Goal: Task Accomplishment & Management: Manage account settings

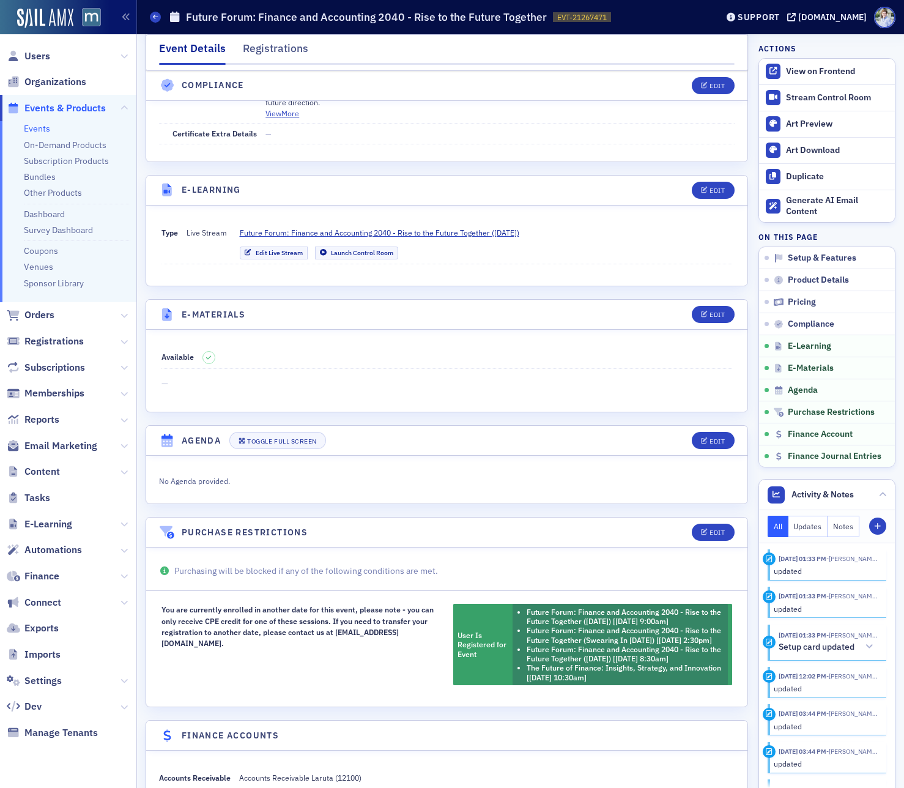
scroll to position [1848, 0]
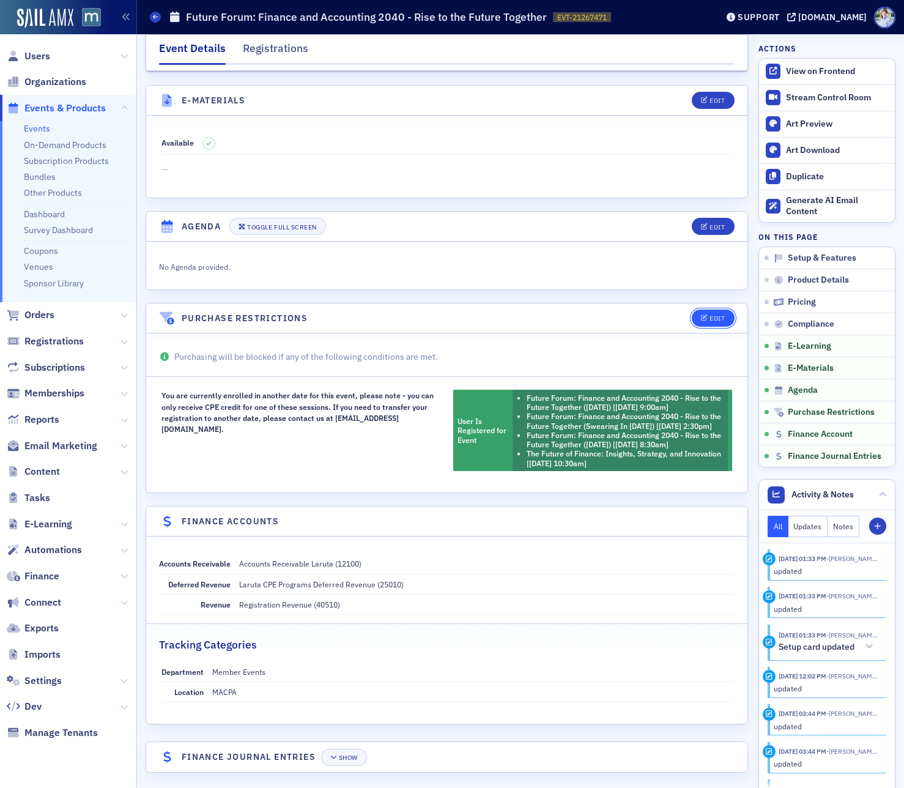
click at [723, 315] on div "Edit" at bounding box center [716, 318] width 15 height 7
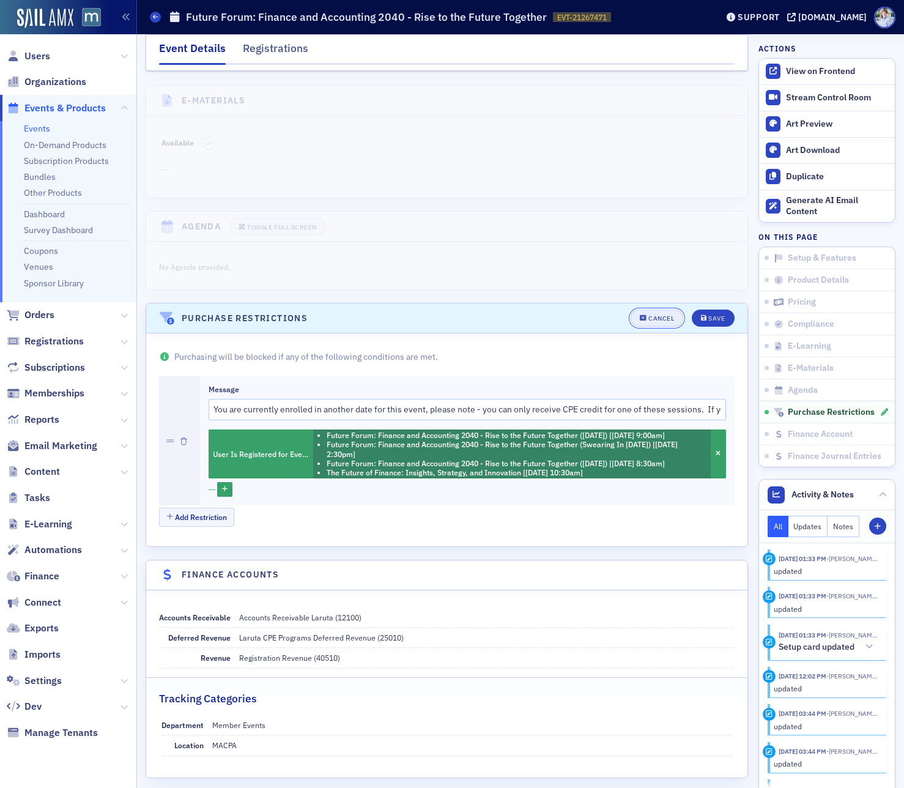
click at [661, 315] on div "Cancel" at bounding box center [661, 318] width 26 height 7
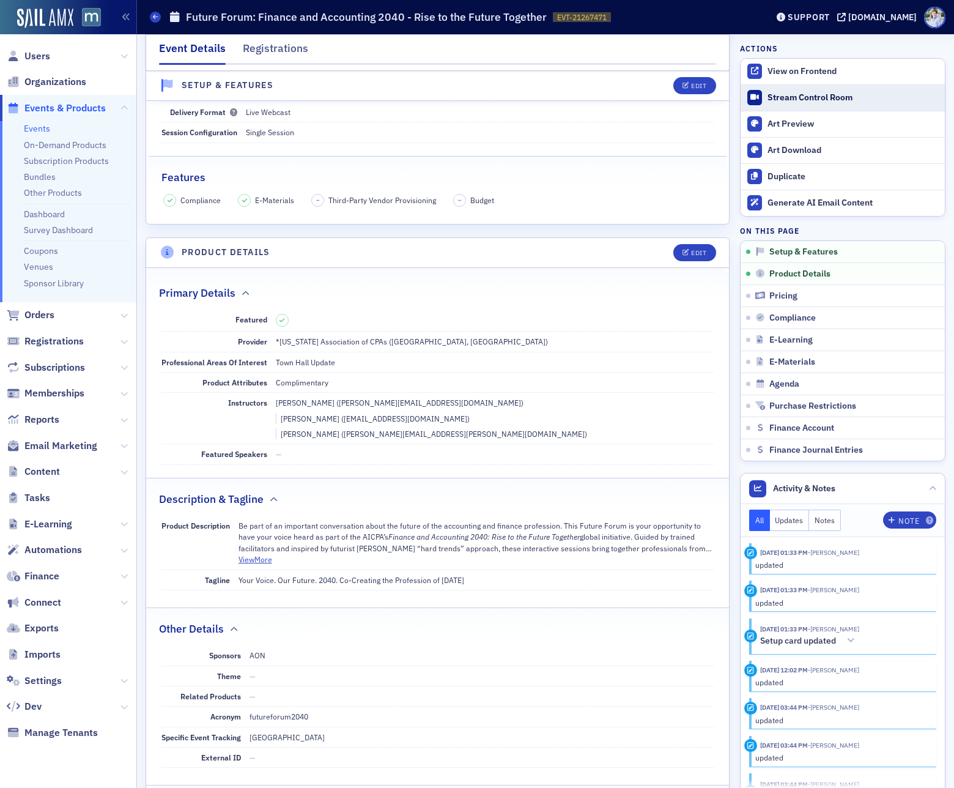
scroll to position [2, 0]
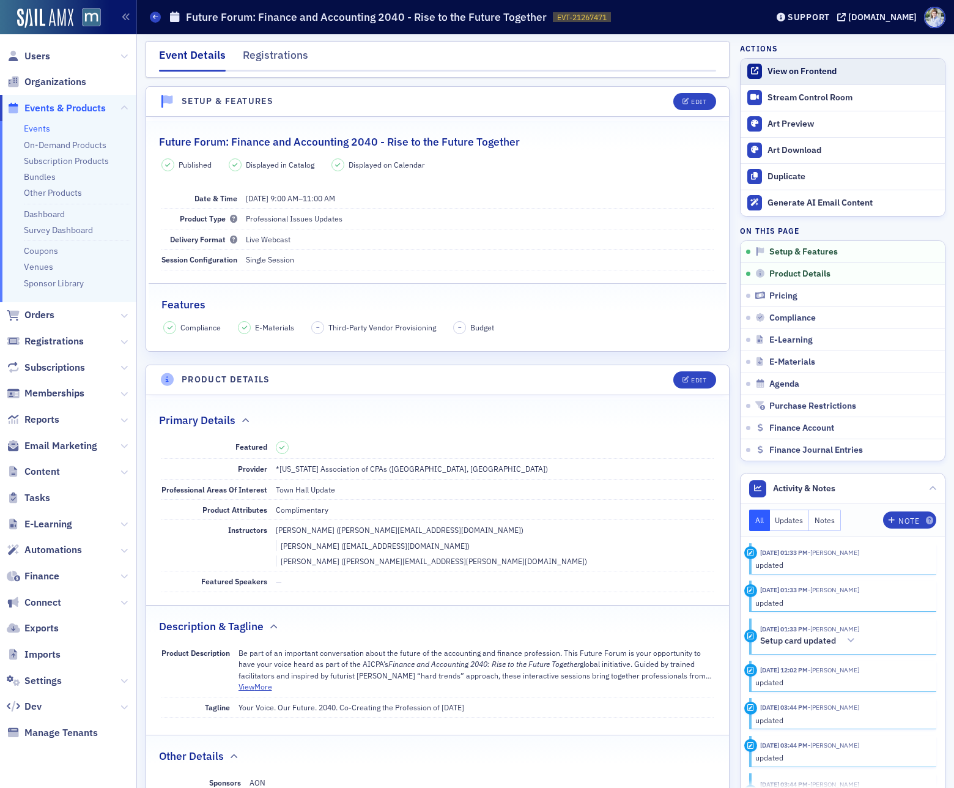
click at [821, 65] on link "View on Frontend" at bounding box center [843, 72] width 204 height 26
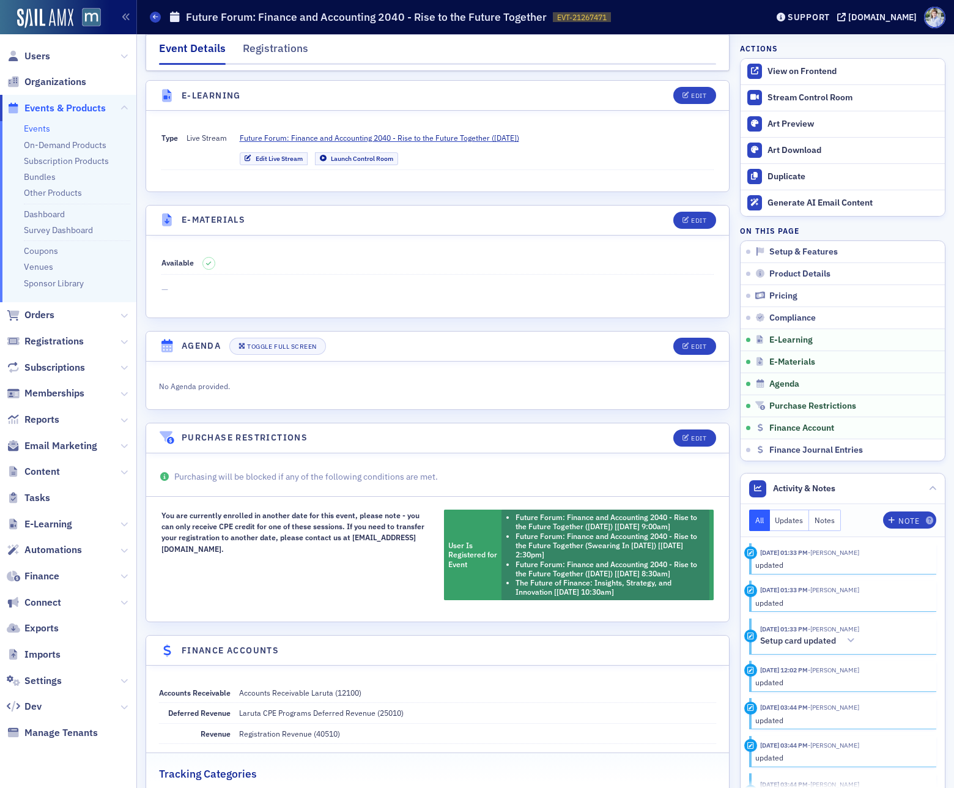
scroll to position [1866, 0]
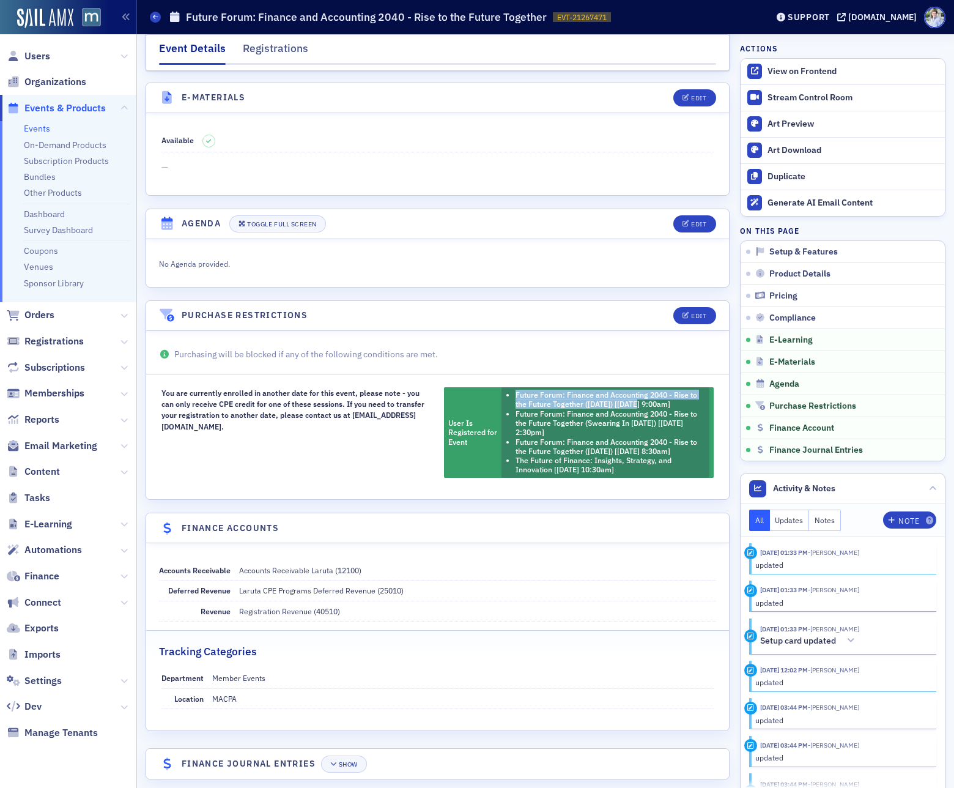
drag, startPoint x: 517, startPoint y: 360, endPoint x: 644, endPoint y: 376, distance: 128.3
click at [644, 387] on div "You are currently enrolled in another date for this event, please note - you ca…" at bounding box center [437, 432] width 553 height 91
copy li "Future Forum: Finance and Accounting 2040 - Rise to the Future Together (Novemb…"
click at [36, 106] on span "Events & Products" at bounding box center [64, 108] width 81 height 13
click at [347, 374] on fieldset "You are currently enrolled in another date for this event, please note - you ca…" at bounding box center [437, 428] width 583 height 108
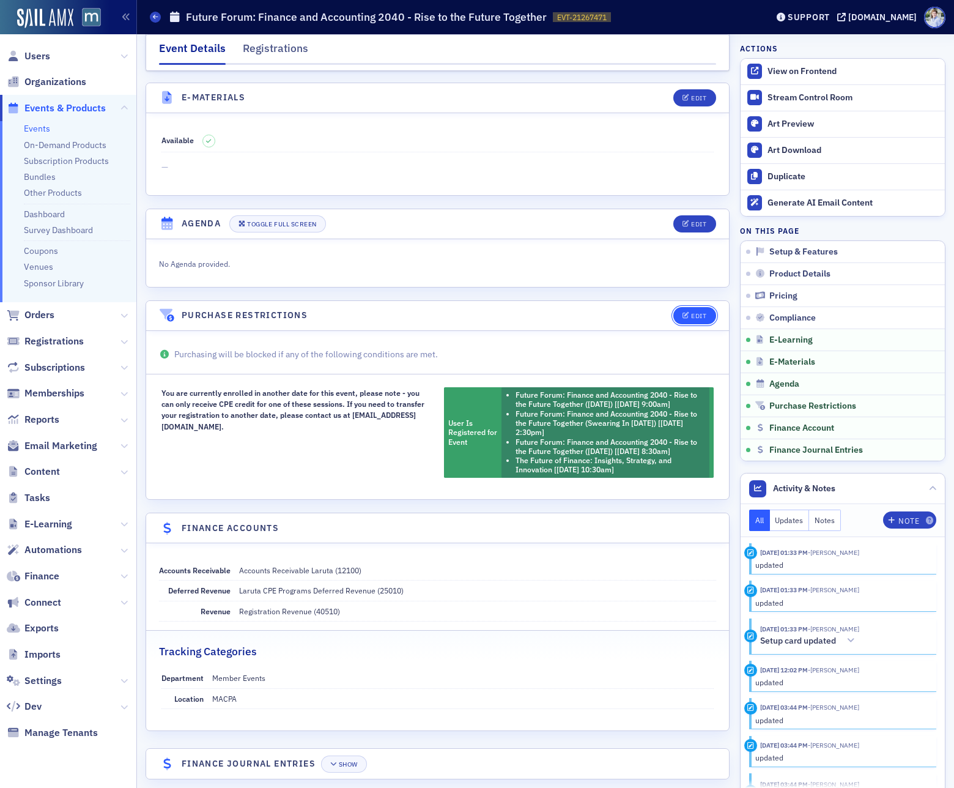
click at [689, 312] on span "Edit" at bounding box center [694, 315] width 24 height 7
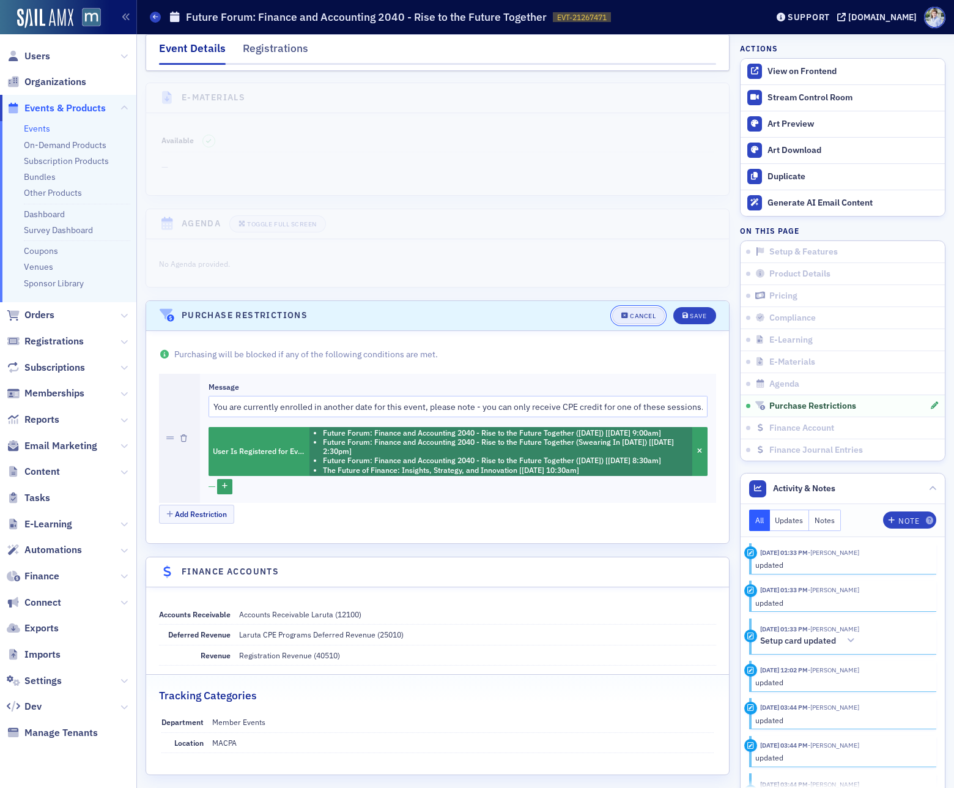
click at [620, 307] on button "Cancel" at bounding box center [638, 315] width 53 height 17
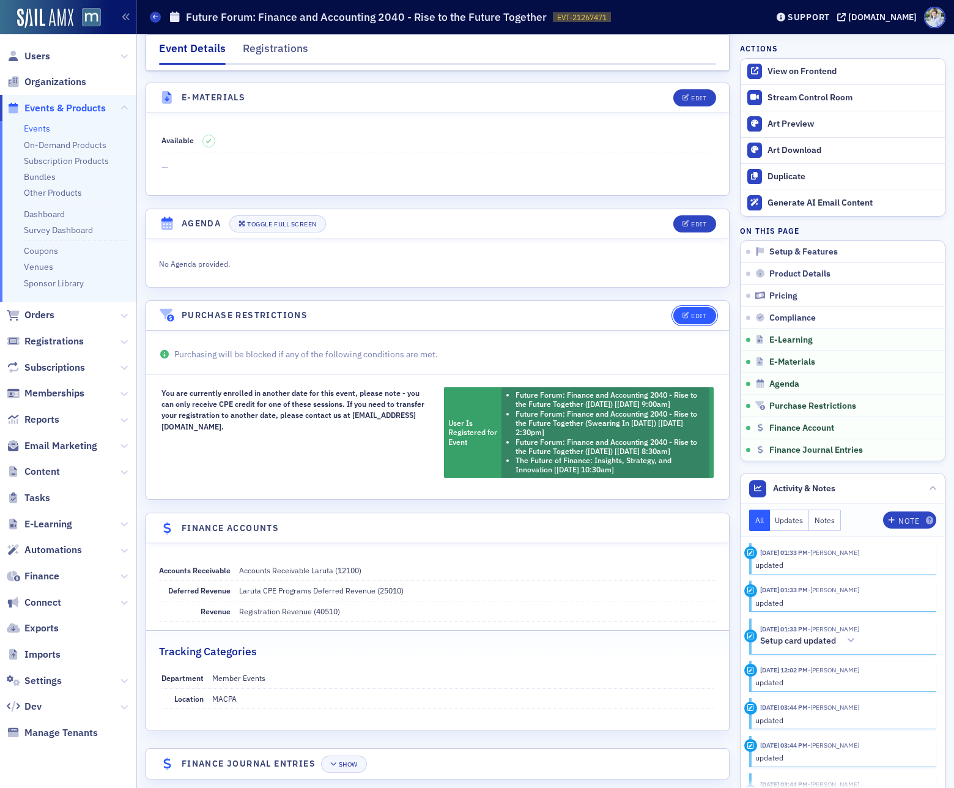
click at [710, 307] on button "Edit" at bounding box center [694, 315] width 42 height 17
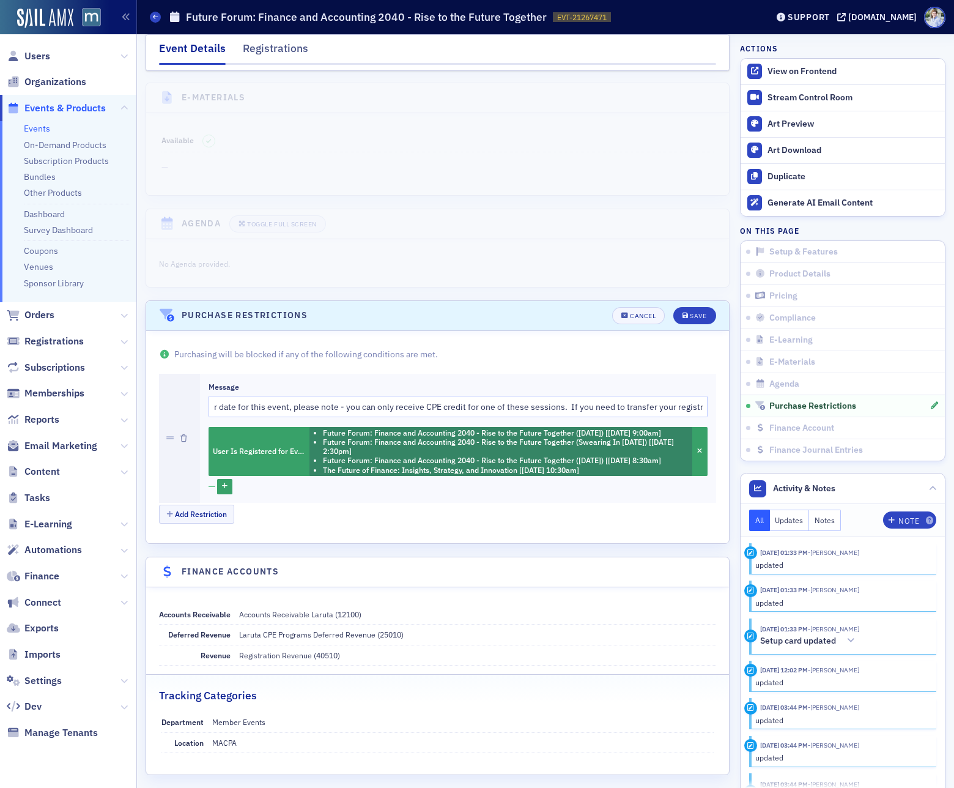
scroll to position [0, 0]
click at [276, 396] on input "You are currently enrolled in another date for this event, please note - you ca…" at bounding box center [458, 406] width 499 height 21
drag, startPoint x: 462, startPoint y: 339, endPoint x: 460, endPoint y: 350, distance: 11.7
click at [462, 339] on div "Purchasing will be blocked if any of the following conditions are met. Message …" at bounding box center [437, 437] width 583 height 212
click at [450, 348] on p "Purchasing will be blocked if any of the following conditions are met." at bounding box center [437, 354] width 557 height 13
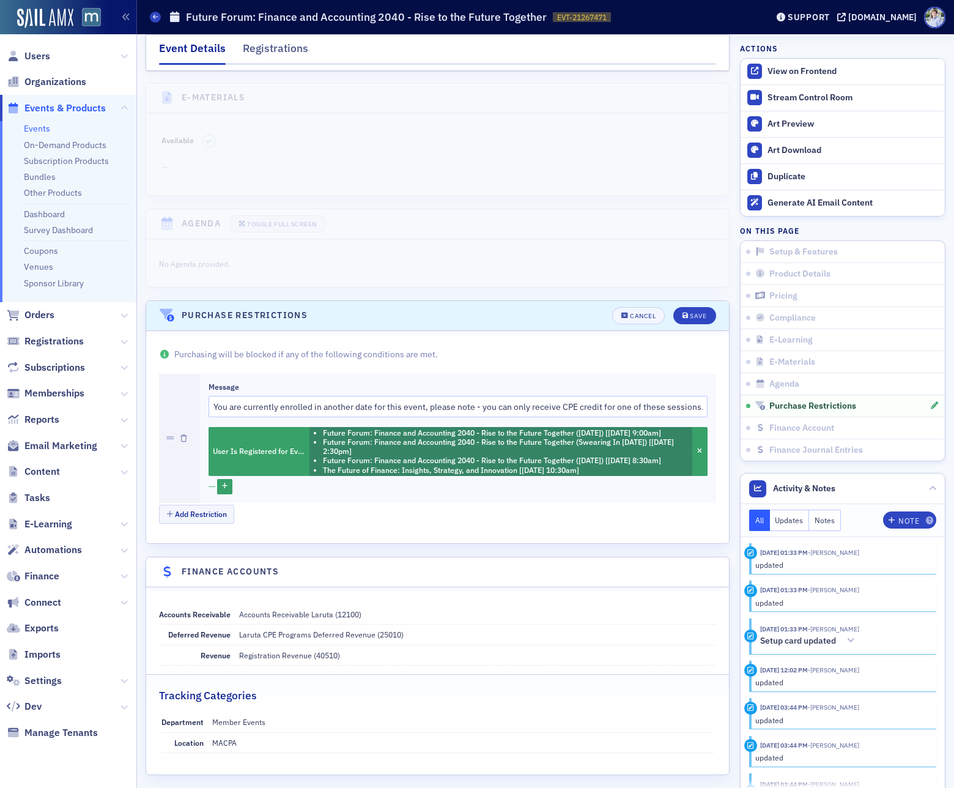
scroll to position [1910, 0]
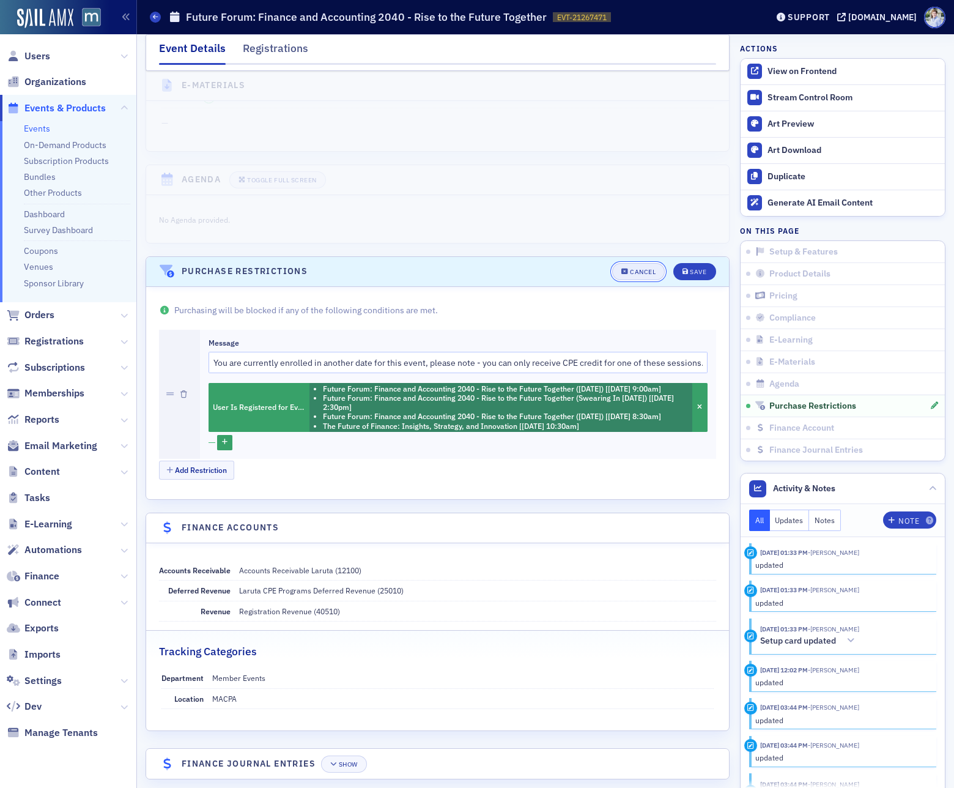
click at [637, 268] on div "Cancel" at bounding box center [643, 271] width 26 height 7
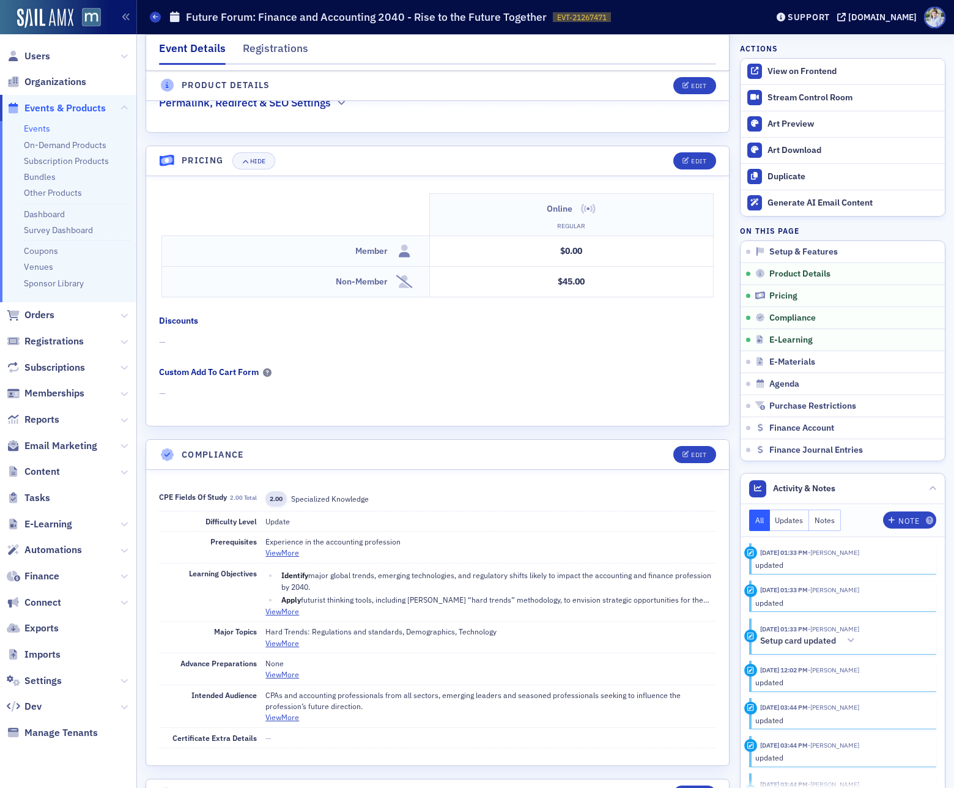
scroll to position [1045, 0]
click at [694, 153] on button "Edit" at bounding box center [694, 161] width 42 height 17
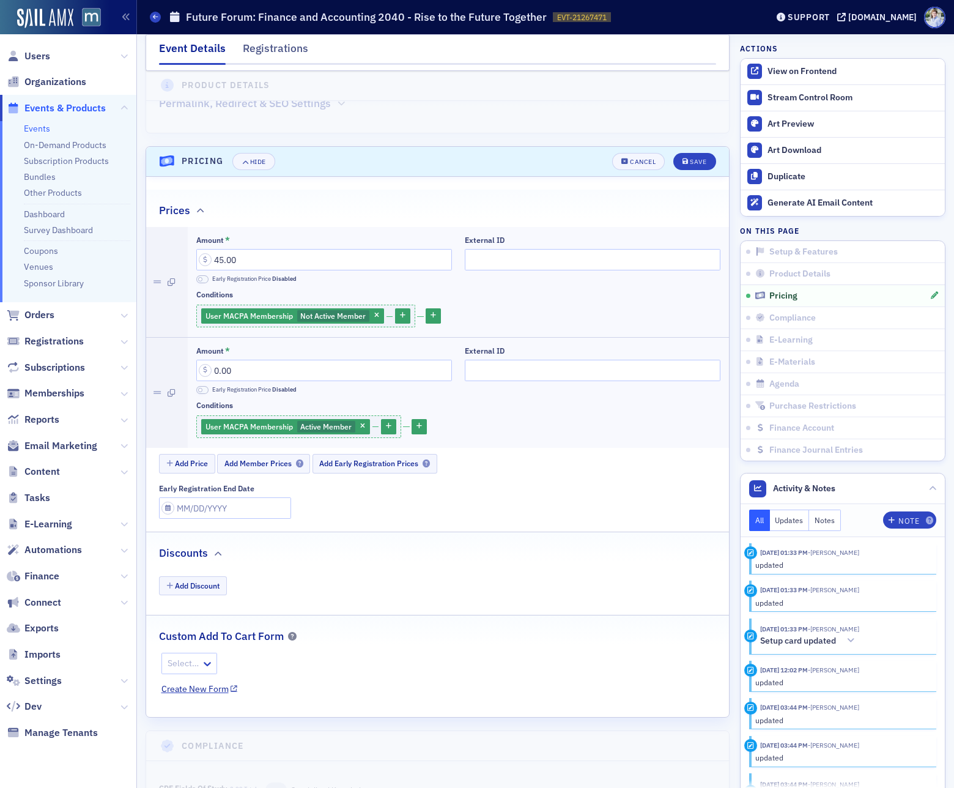
scroll to position [1089, 0]
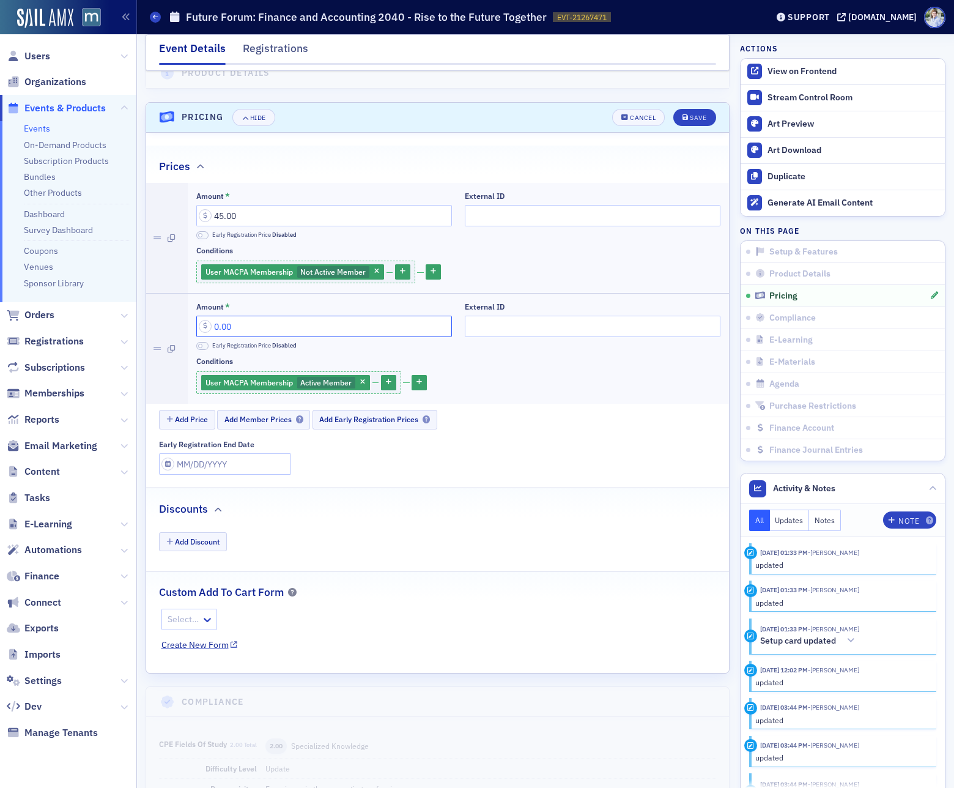
click at [352, 316] on input "0.00" at bounding box center [324, 326] width 256 height 21
click at [646, 114] on div "Cancel" at bounding box center [643, 117] width 26 height 7
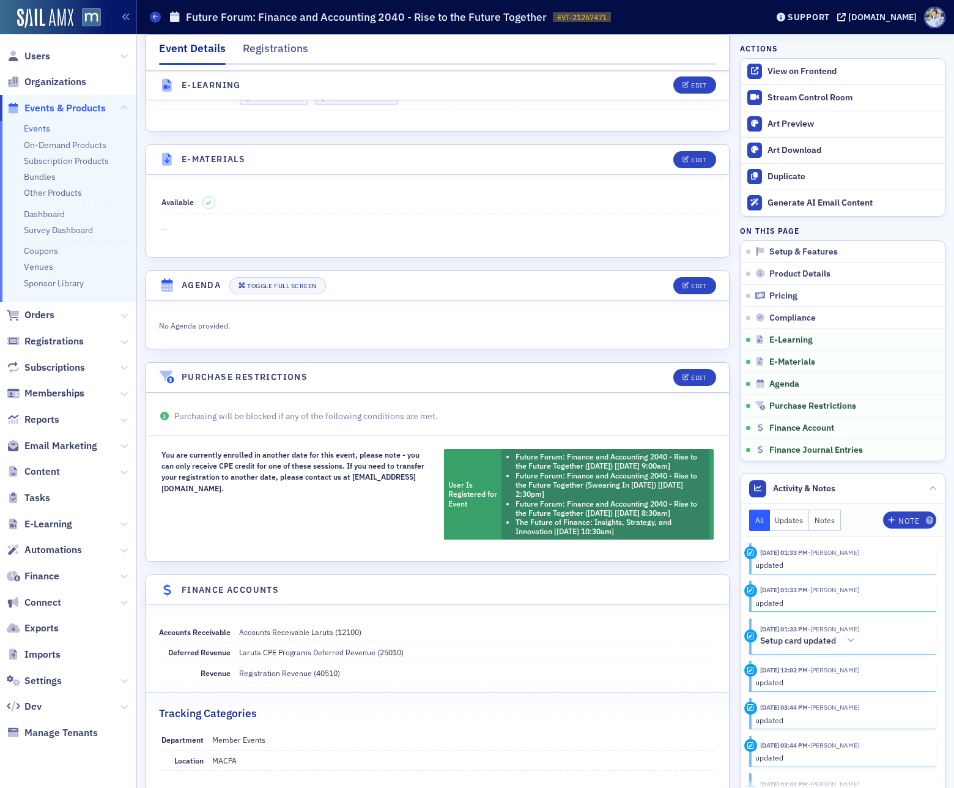
scroll to position [1844, 0]
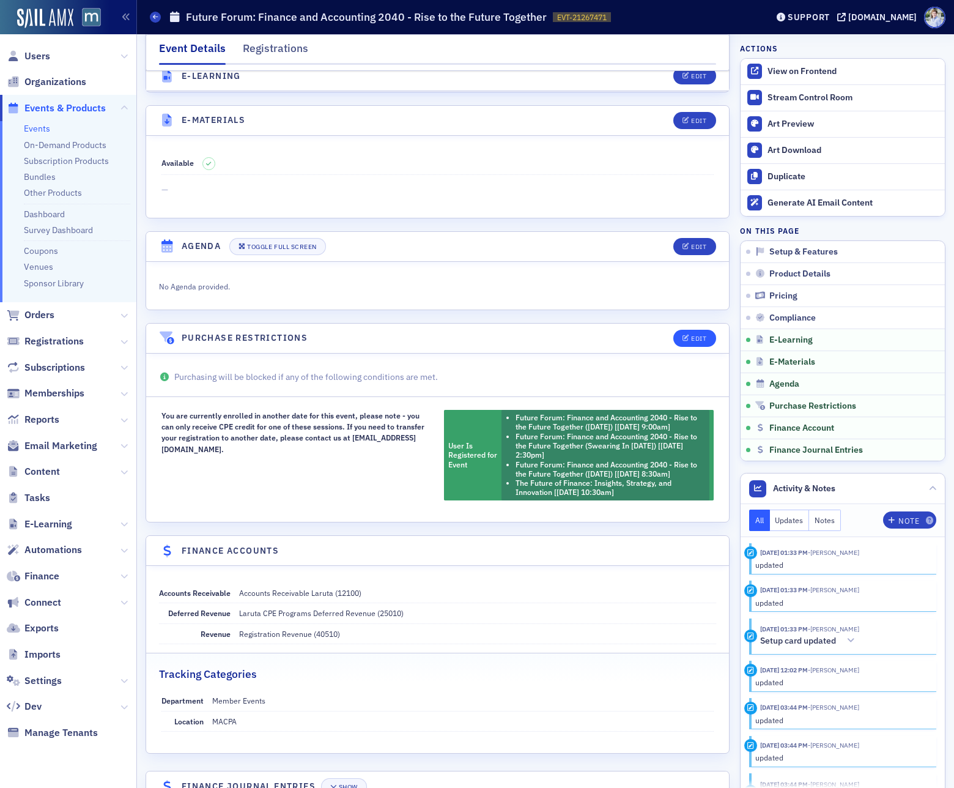
drag, startPoint x: 713, startPoint y: 287, endPoint x: 705, endPoint y: 304, distance: 18.3
click at [705, 335] on div "Edit" at bounding box center [698, 338] width 15 height 7
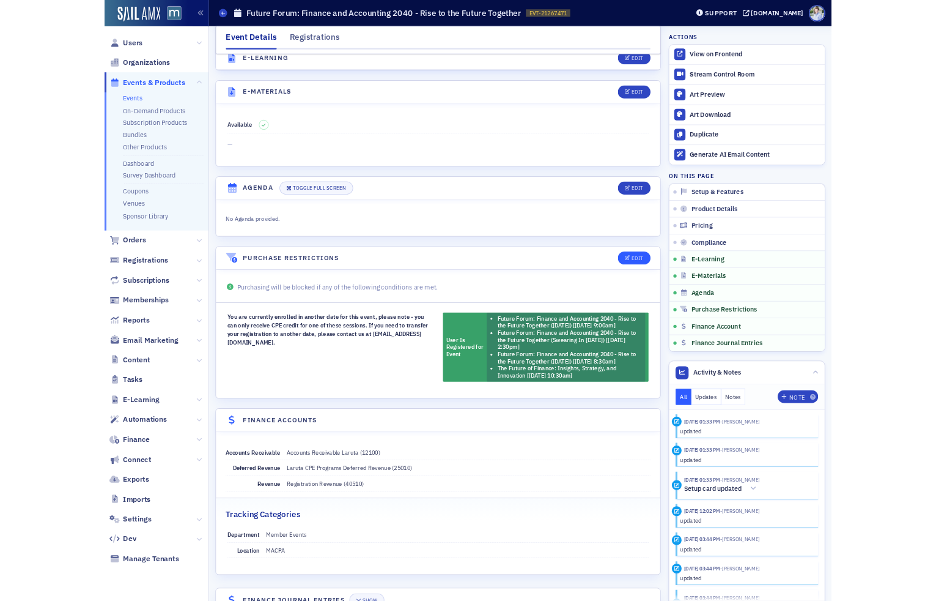
scroll to position [1865, 0]
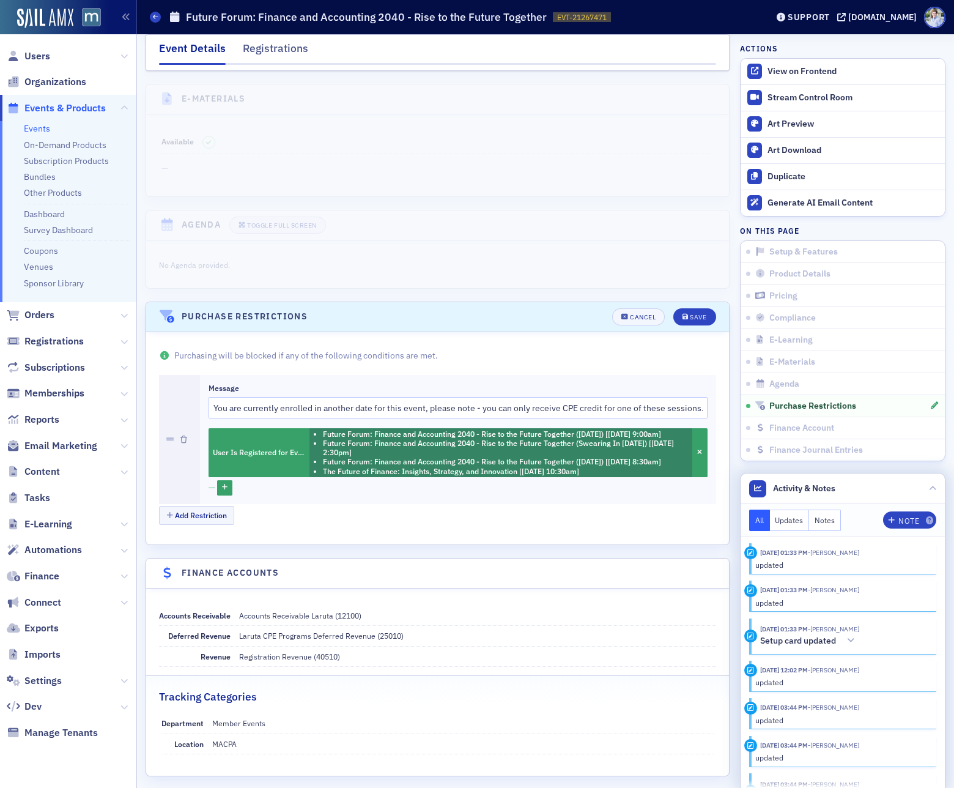
click at [903, 782] on div "10/9/2025 01:33 PM - Dee Sullivan updated 10/9/2025 01:33 PM - Dee Sullivan upd…" at bounding box center [843, 662] width 204 height 251
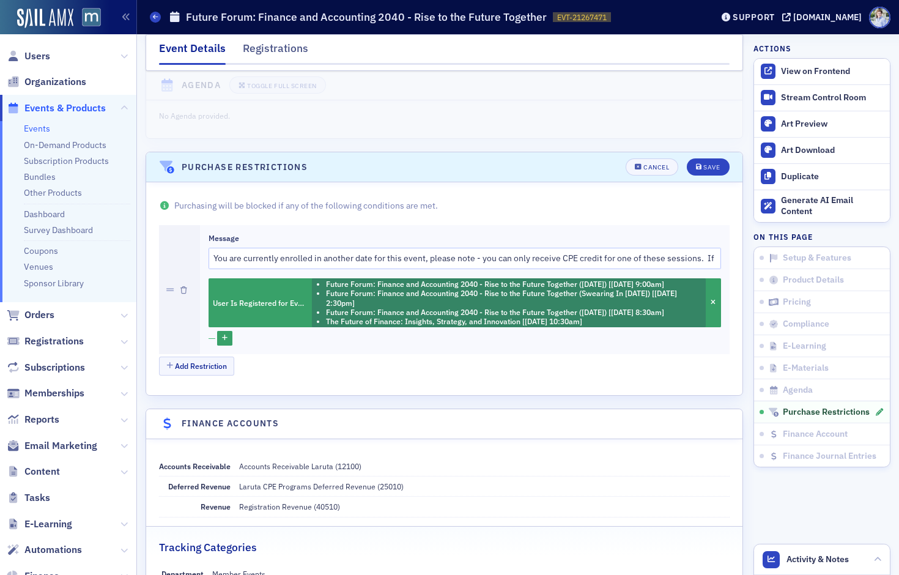
scroll to position [2040, 0]
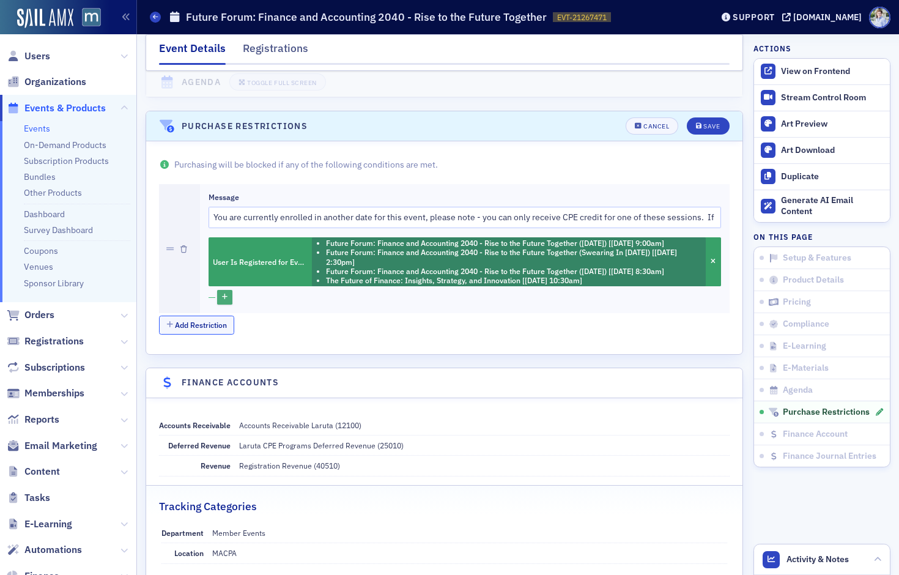
drag, startPoint x: 222, startPoint y: 330, endPoint x: 232, endPoint y: 292, distance: 38.6
click at [232, 292] on div "Message You are currently enrolled in another date for this event, please note …" at bounding box center [444, 260] width 571 height 152
click at [227, 301] on icon "button" at bounding box center [225, 297] width 6 height 7
click at [205, 328] on button "Add Restriction" at bounding box center [196, 325] width 75 height 19
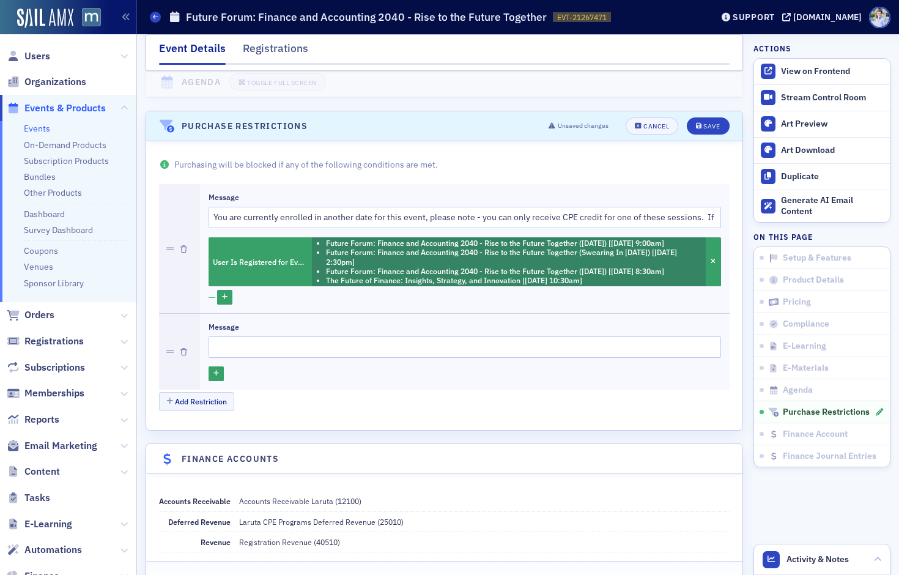
click at [181, 356] on icon "button" at bounding box center [183, 352] width 7 height 7
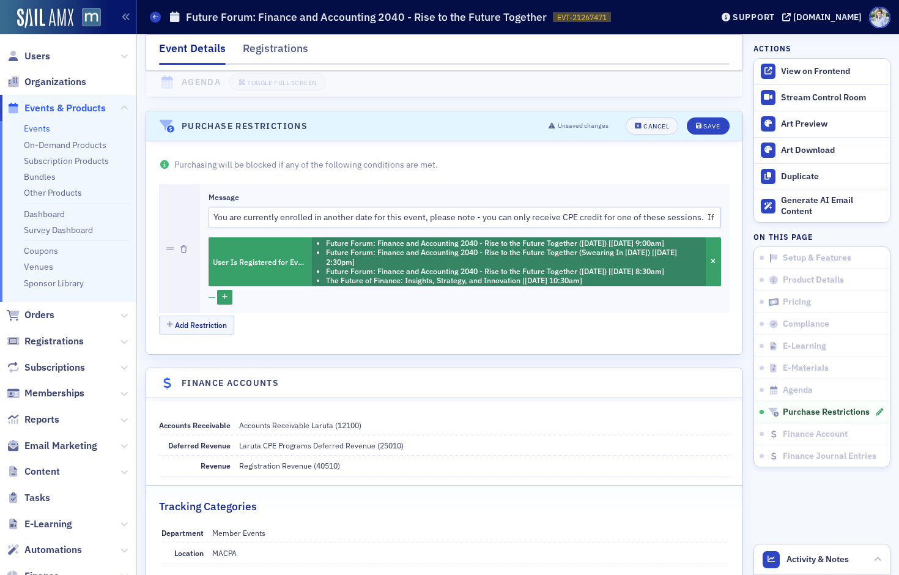
click at [226, 313] on div "Message You are currently enrolled in another date for this event, please note …" at bounding box center [465, 248] width 530 height 129
click at [226, 301] on icon "button" at bounding box center [225, 297] width 6 height 7
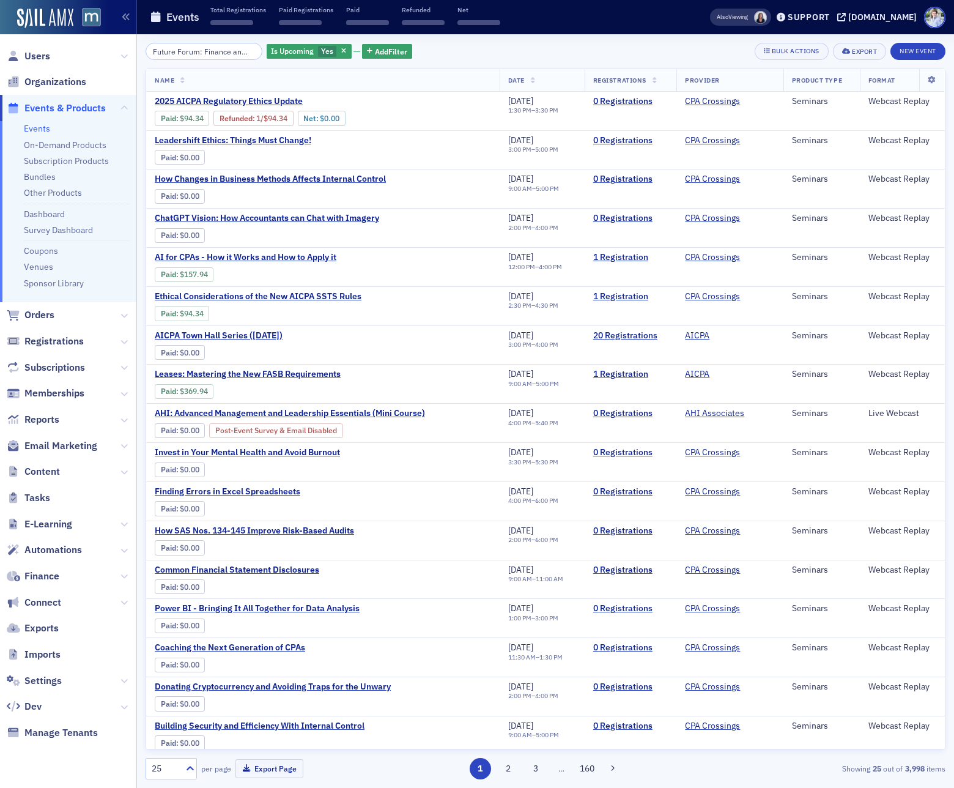
scroll to position [0, 228]
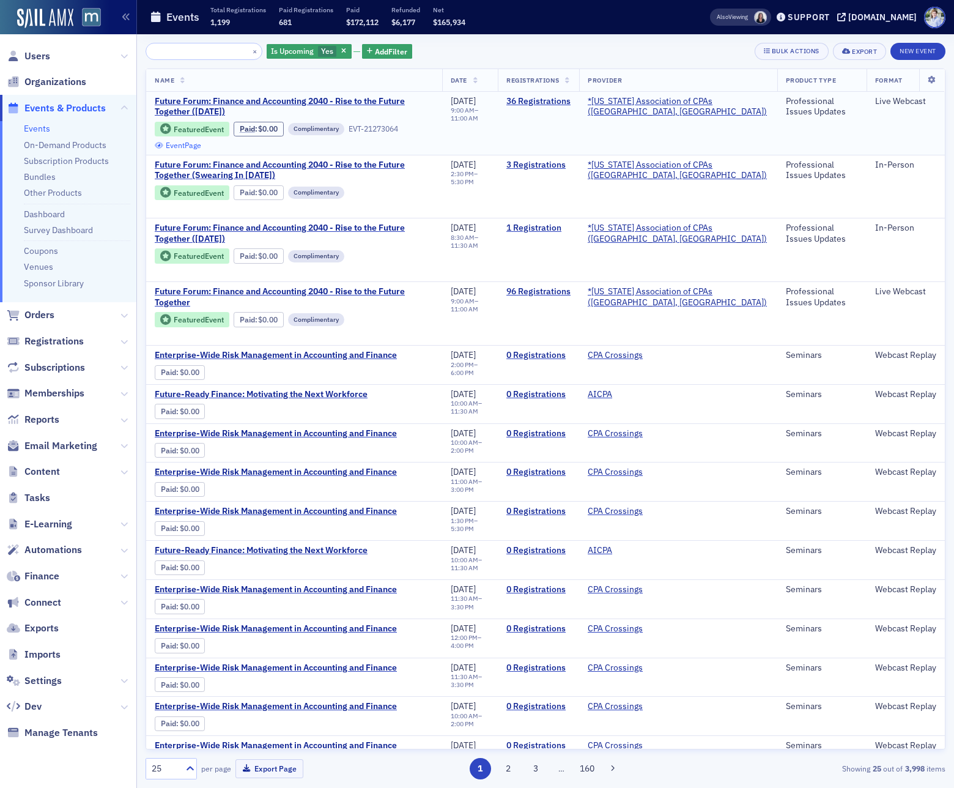
type input "Future Forum: Finance and Accounting 2040 - Rise to the Future Together (Novemb…"
click at [180, 147] on link "Event Page" at bounding box center [178, 145] width 46 height 9
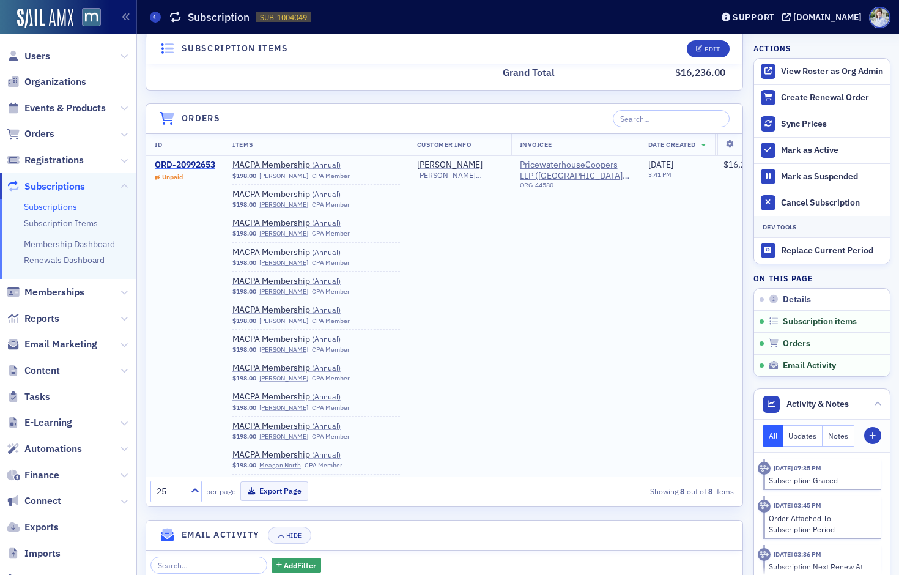
click at [165, 165] on div "ORD-20992653" at bounding box center [185, 165] width 61 height 11
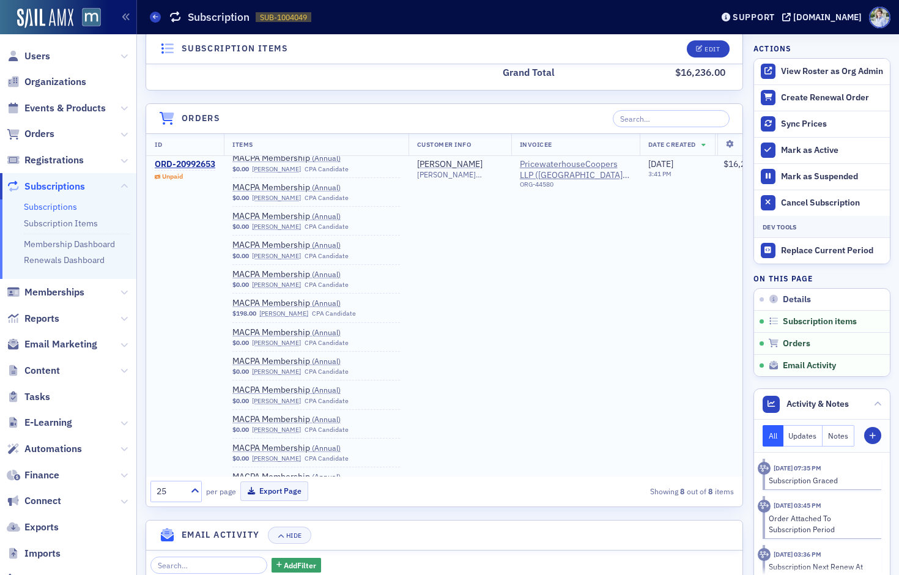
scroll to position [5296, 0]
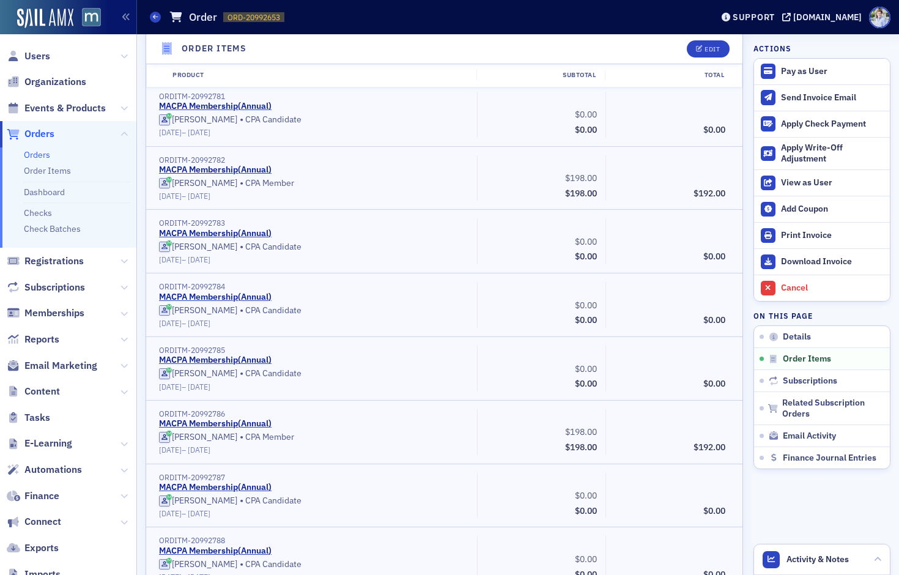
scroll to position [8312, 0]
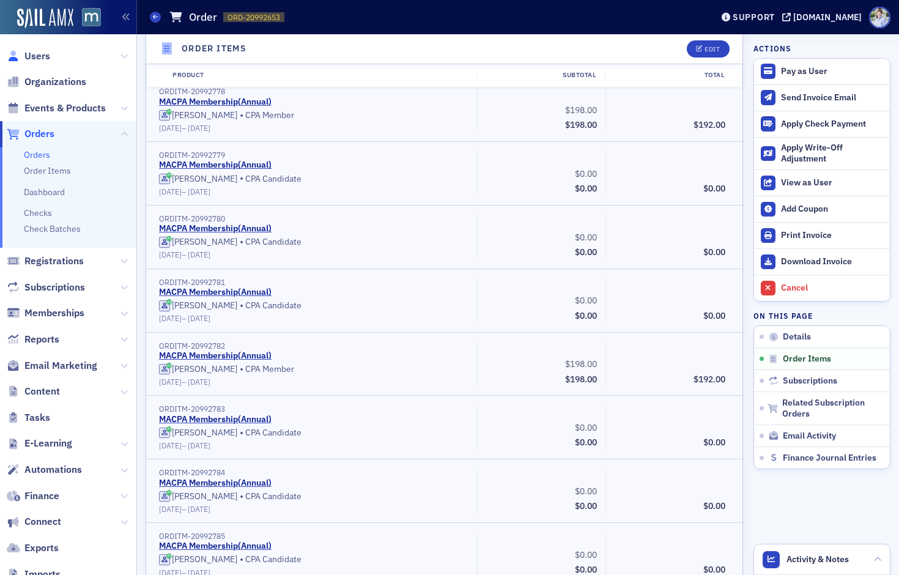
click at [15, 54] on icon at bounding box center [13, 56] width 13 height 11
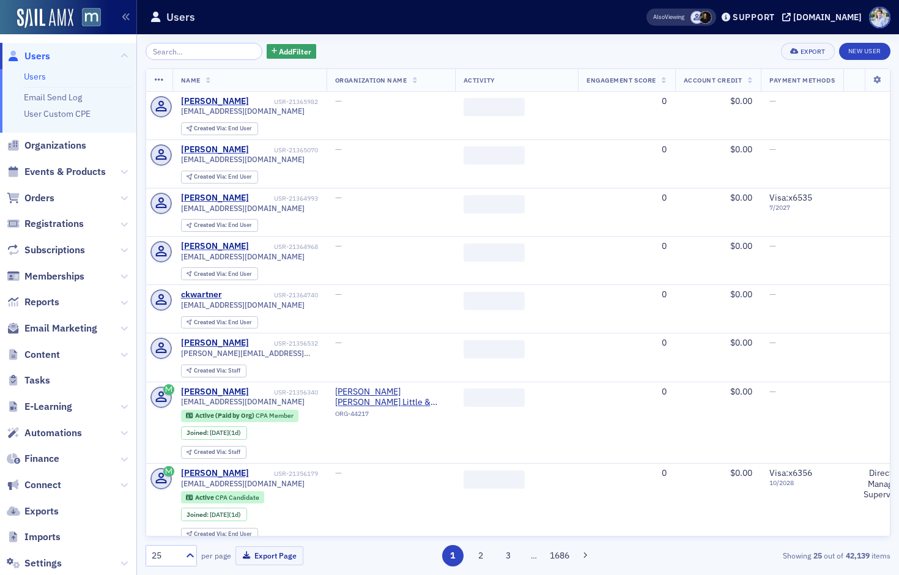
type input "You are currently enrolled in another date for this event, please note - you ca…"
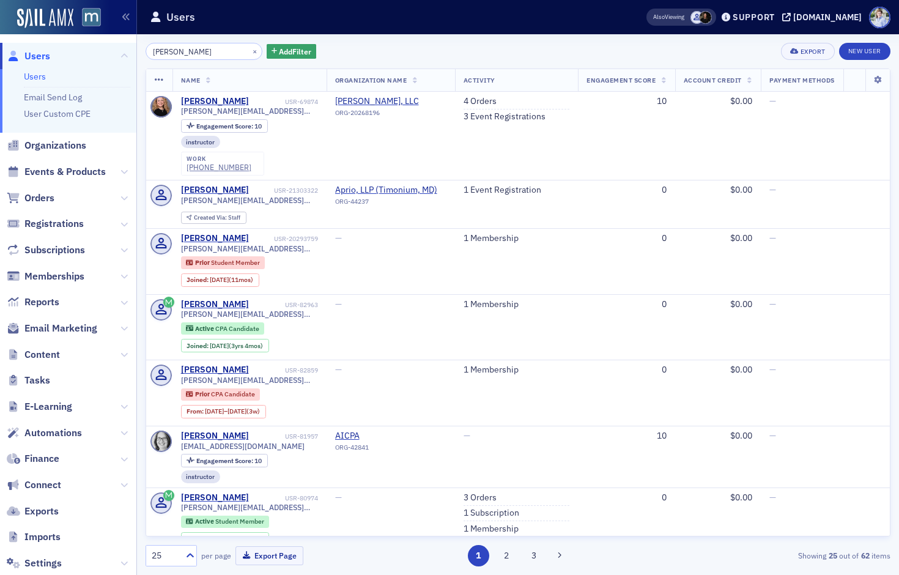
type input "samantha"
click at [246, 330] on span "CPA Candidate" at bounding box center [237, 328] width 44 height 9
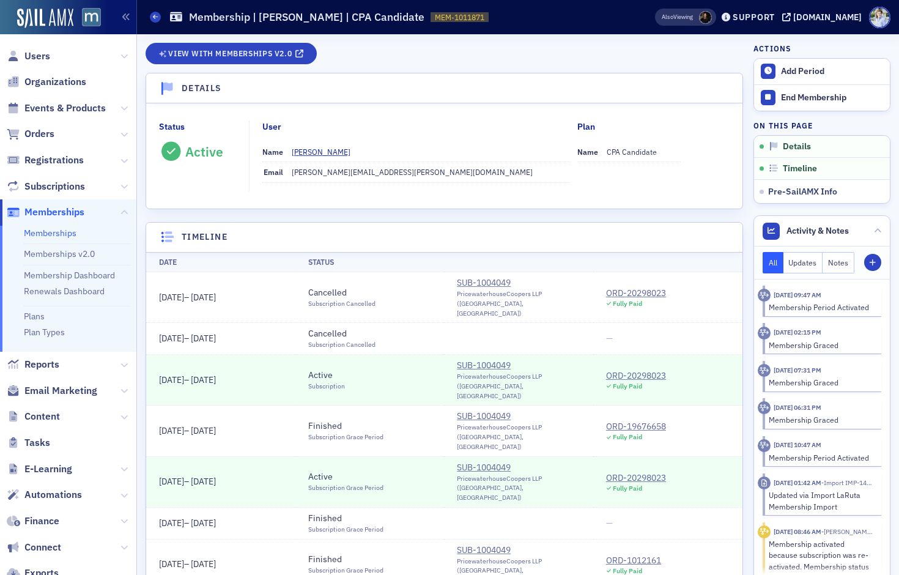
scroll to position [147, 0]
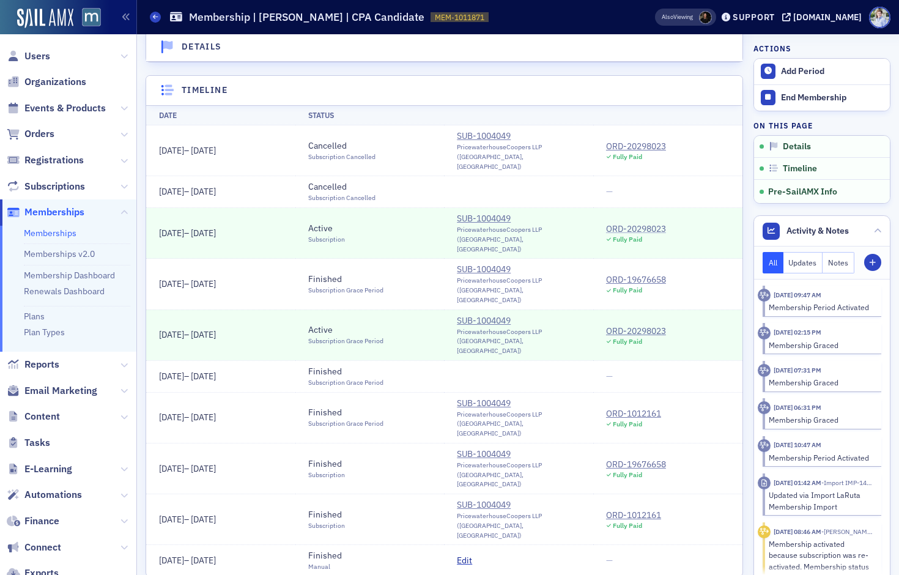
click at [634, 223] on div "ORD-20298023" at bounding box center [636, 229] width 60 height 13
click at [643, 325] on div "ORD-20298023" at bounding box center [636, 331] width 60 height 13
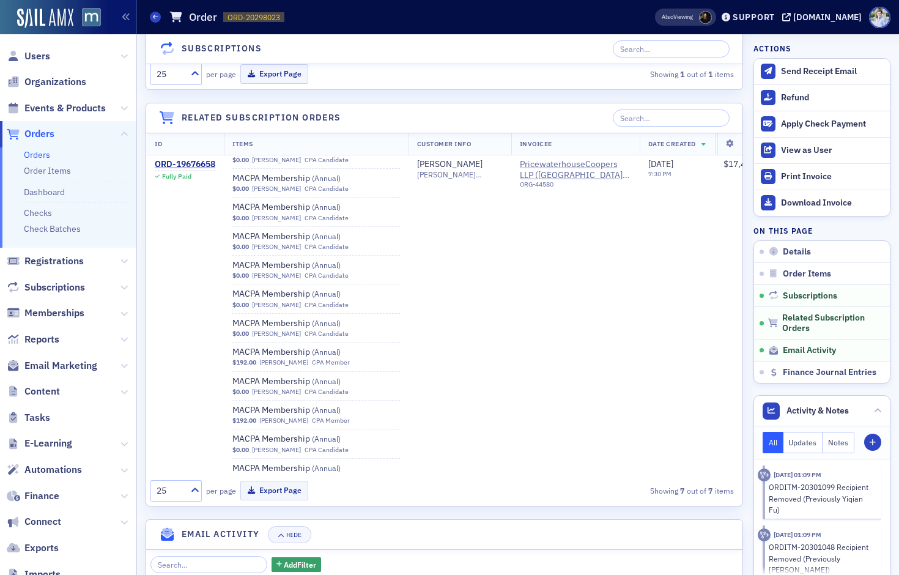
scroll to position [1061, 0]
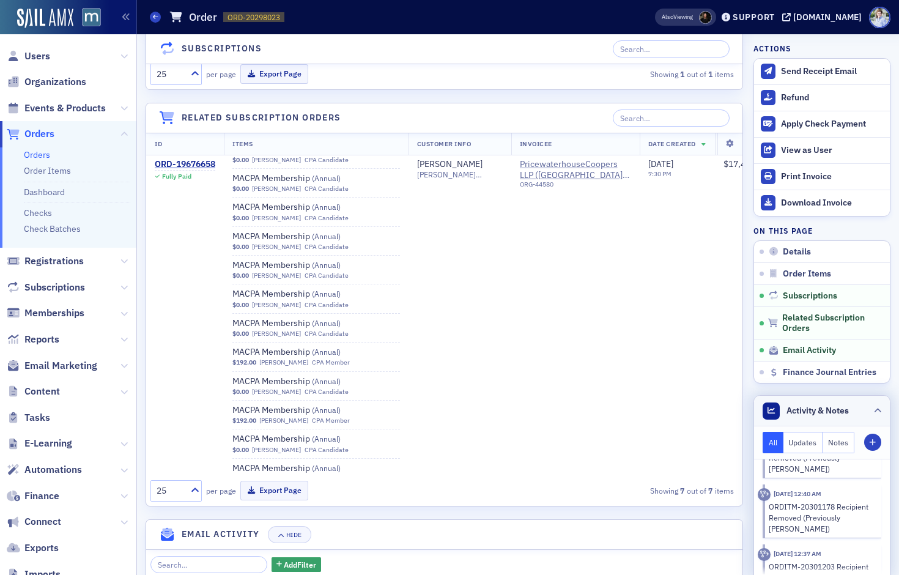
click at [817, 409] on span "Activity & Notes" at bounding box center [817, 410] width 62 height 13
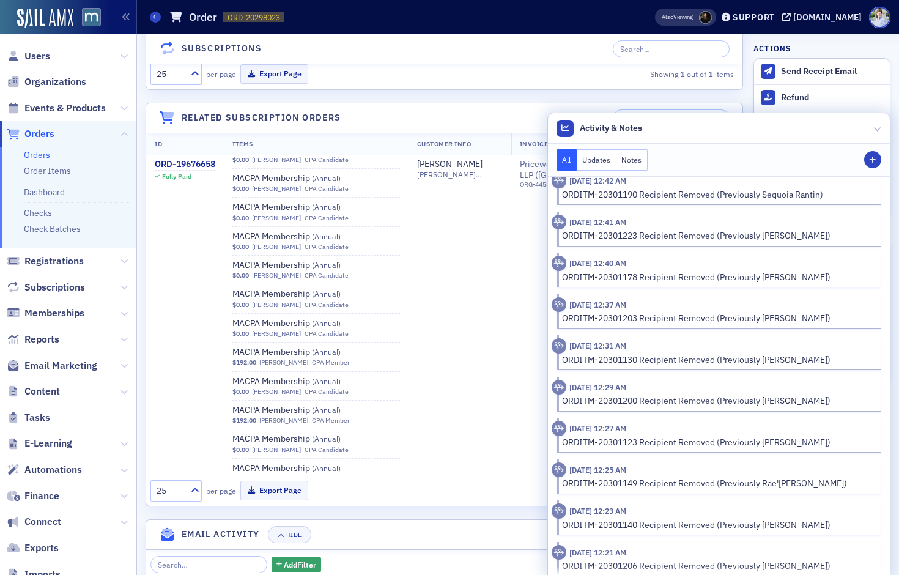
scroll to position [667, 0]
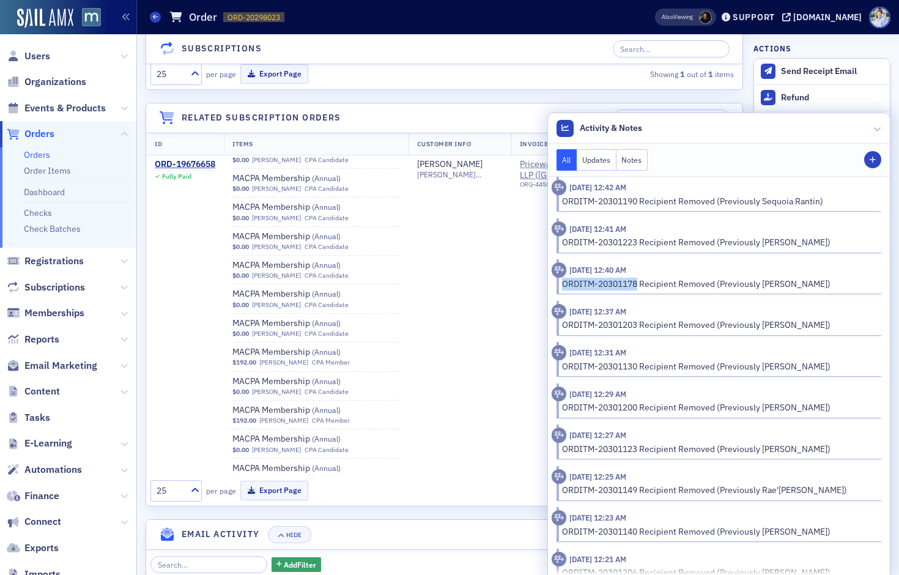
drag, startPoint x: 665, startPoint y: 285, endPoint x: 585, endPoint y: 288, distance: 80.2
click at [585, 288] on div "ORDITM-20301178 Recipient Removed (Previously Samantha Shifrin)" at bounding box center [713, 284] width 322 height 13
click at [608, 288] on div "ORDITM-20301178 Recipient Removed (Previously Samantha Shifrin)" at bounding box center [717, 284] width 311 height 13
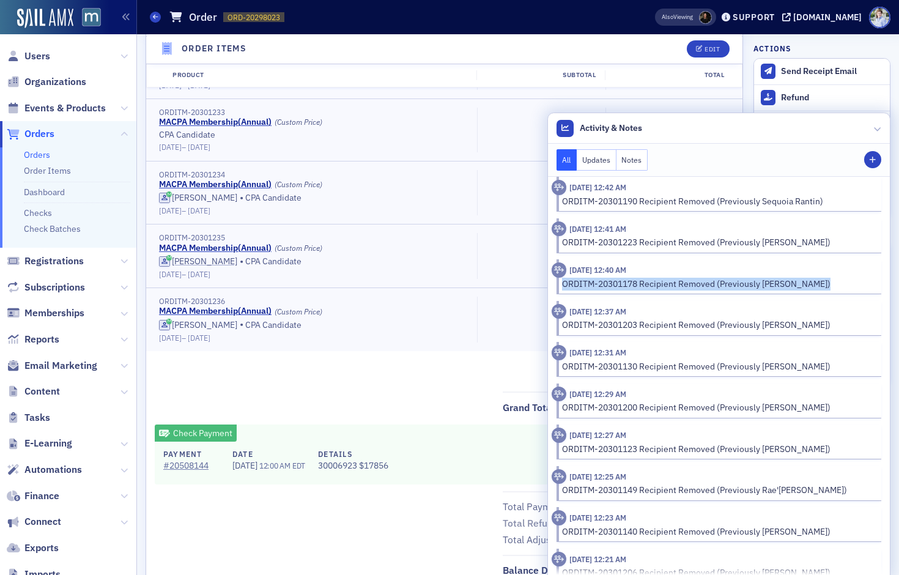
scroll to position [13981, 0]
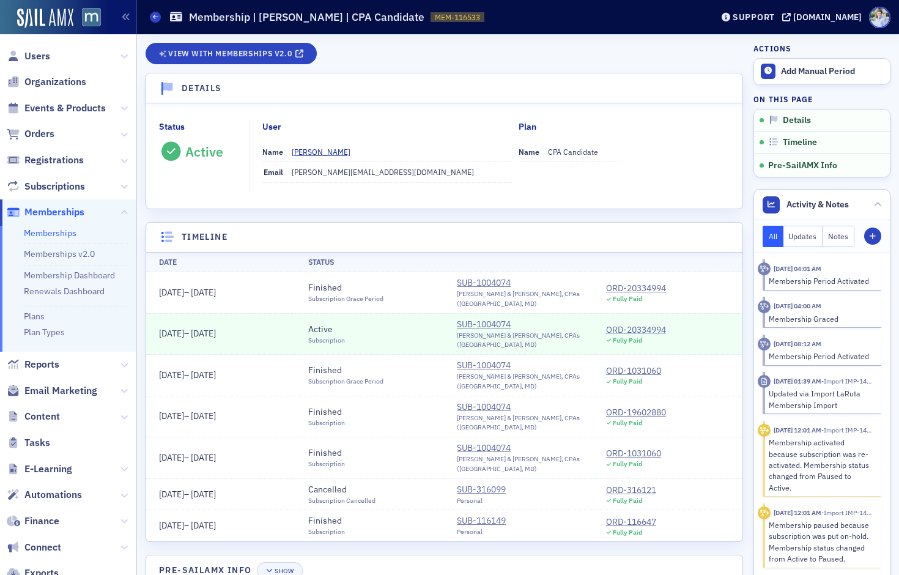
click at [637, 323] on div "ORD-20334994" at bounding box center [636, 329] width 60 height 13
click at [365, 196] on div "Status Active User Name [PERSON_NAME] Email [PERSON_NAME][EMAIL_ADDRESS][DOMAIN…" at bounding box center [444, 155] width 596 height 105
click at [254, 320] on td "[DATE] – [DATE]" at bounding box center [220, 334] width 149 height 42
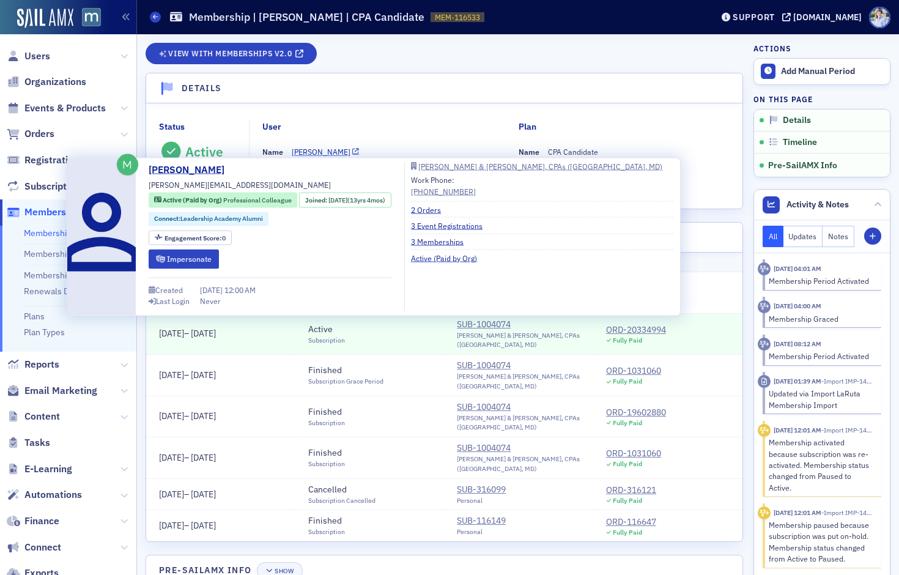
click at [330, 152] on div "[PERSON_NAME]" at bounding box center [321, 151] width 59 height 11
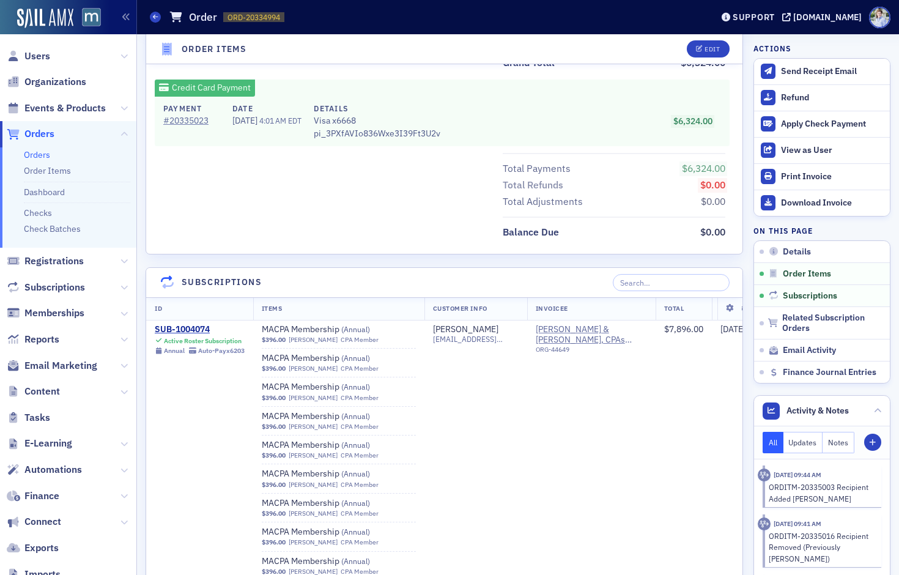
scroll to position [2430, 0]
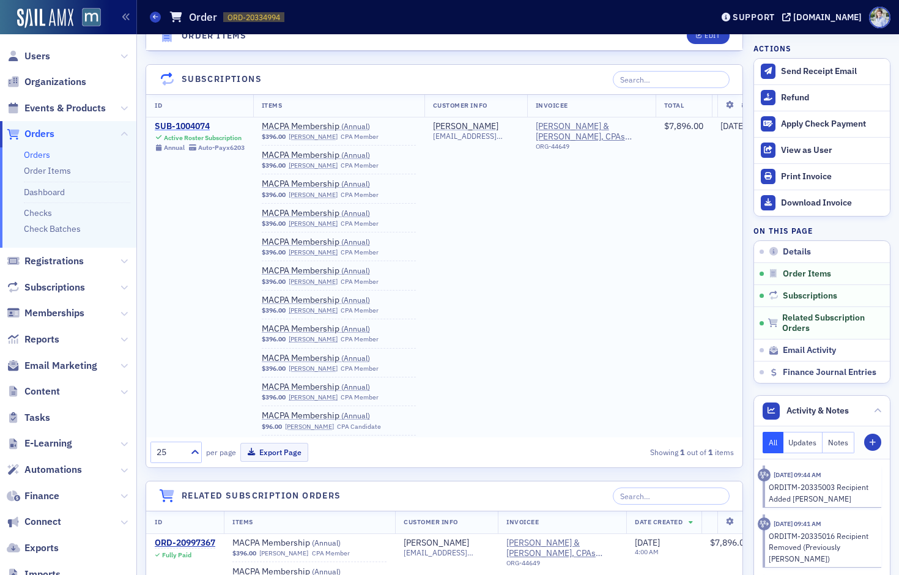
click at [171, 129] on div "SUB-1004074" at bounding box center [200, 126] width 90 height 11
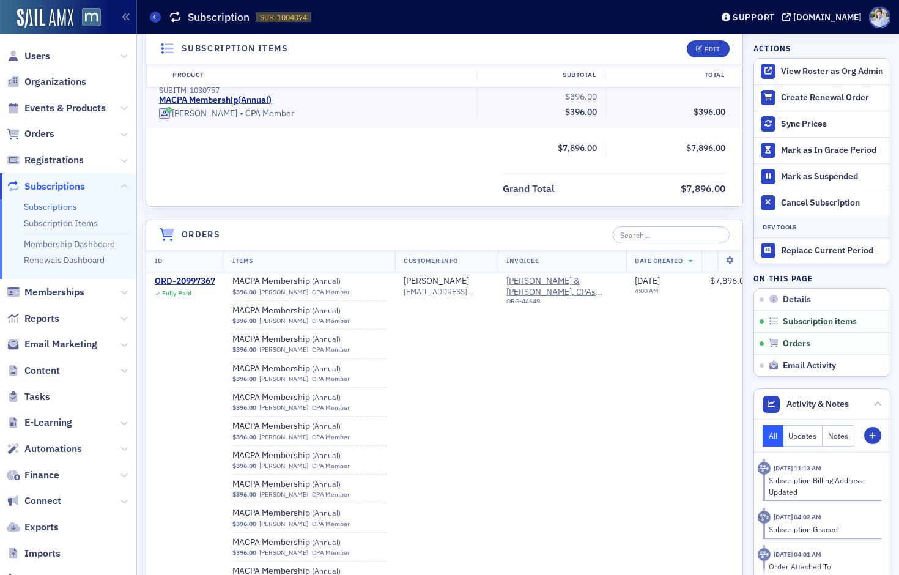
scroll to position [1675, 0]
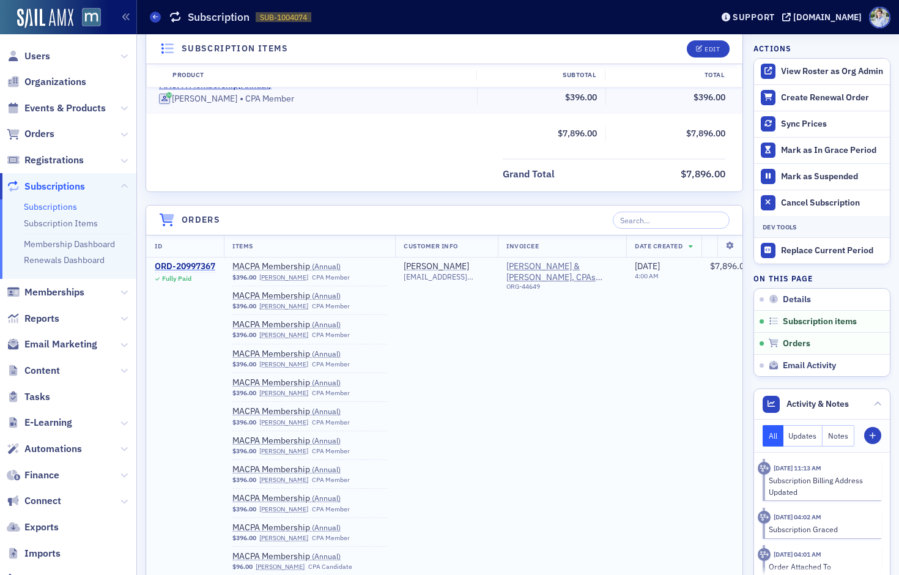
click at [182, 267] on div "ORD-20997367" at bounding box center [185, 266] width 61 height 11
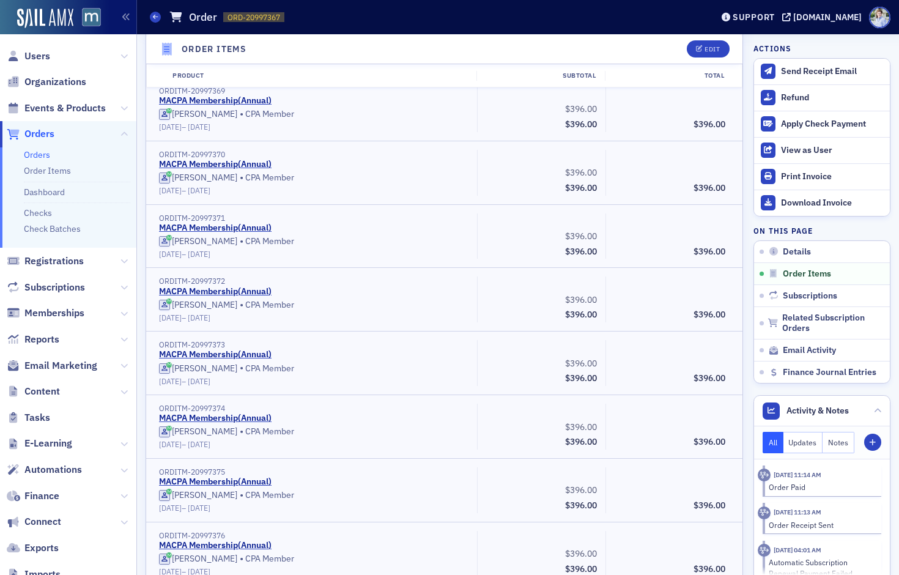
scroll to position [1649, 0]
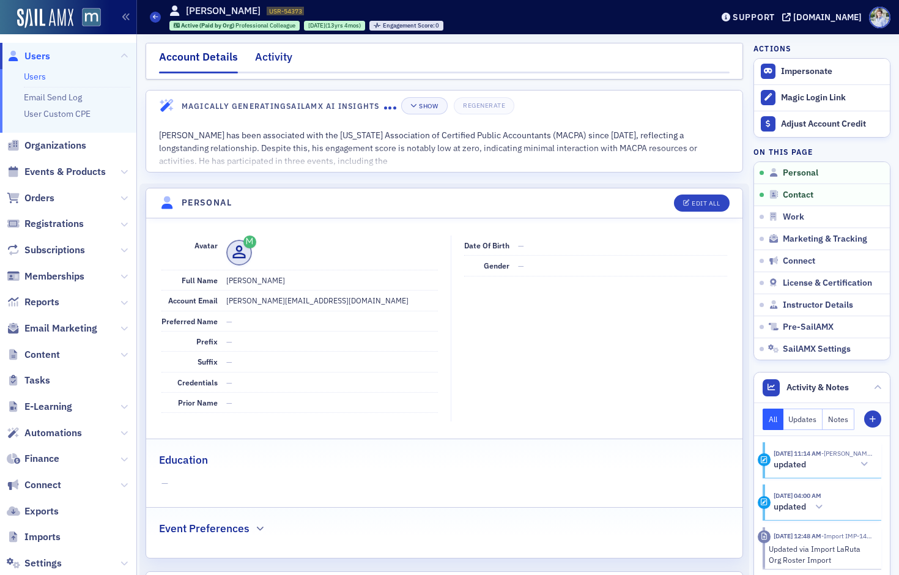
click at [259, 57] on div "Activity" at bounding box center [273, 60] width 37 height 23
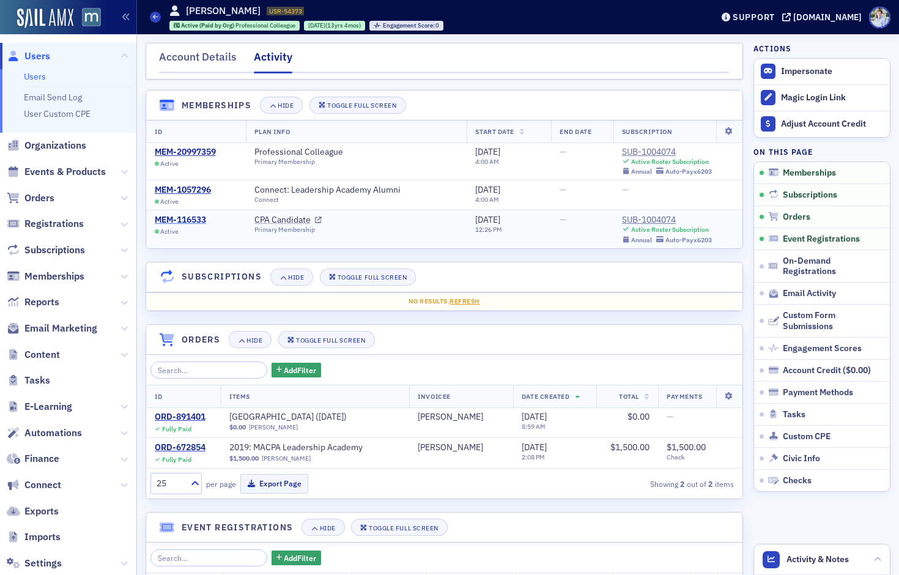
click at [183, 215] on div "MEM-116533" at bounding box center [180, 220] width 51 height 11
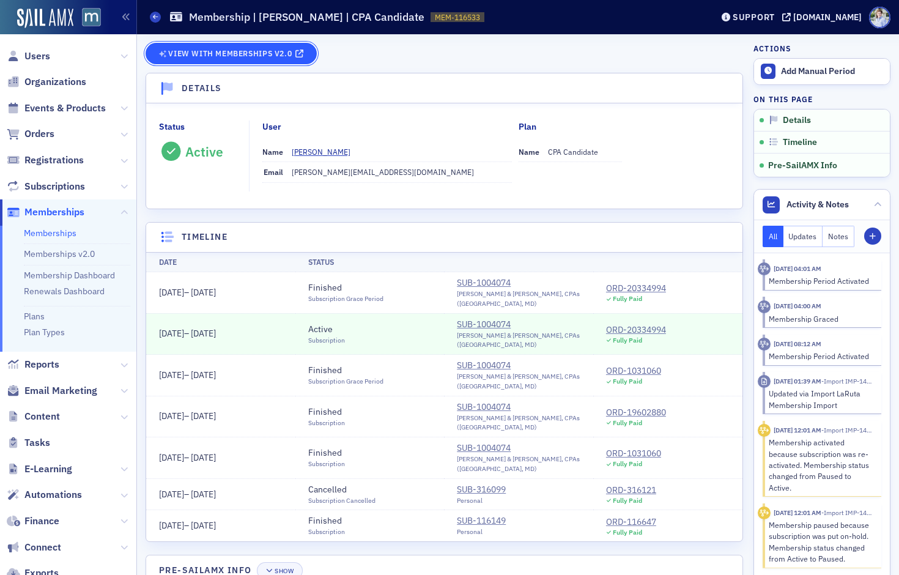
click at [274, 50] on span "View with Memberships v2.0" at bounding box center [230, 53] width 124 height 7
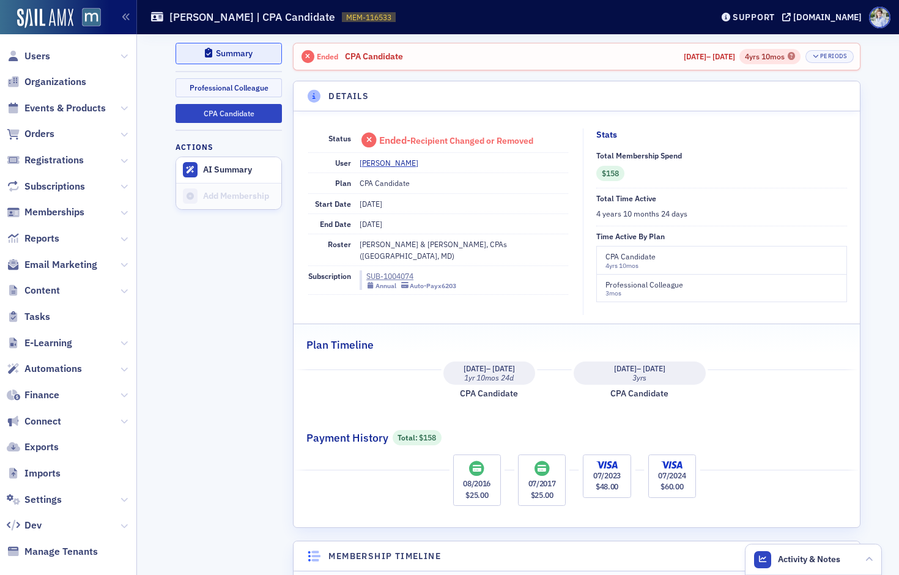
drag, startPoint x: 272, startPoint y: 62, endPoint x: 259, endPoint y: 54, distance: 14.6
click at [267, 59] on button "Summary" at bounding box center [229, 53] width 106 height 21
click at [259, 54] on button "Summary" at bounding box center [229, 53] width 106 height 21
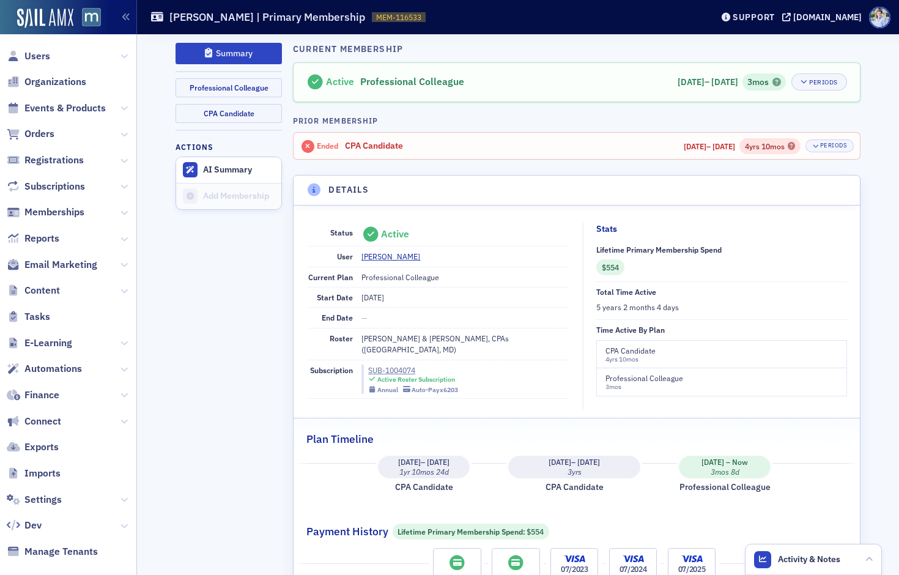
click at [841, 152] on div "Ended CPA Candidate 8/11/2016 – 7/1/2025 4yrs 10mos Periods" at bounding box center [576, 145] width 553 height 15
click at [840, 144] on div "Periods" at bounding box center [833, 145] width 26 height 7
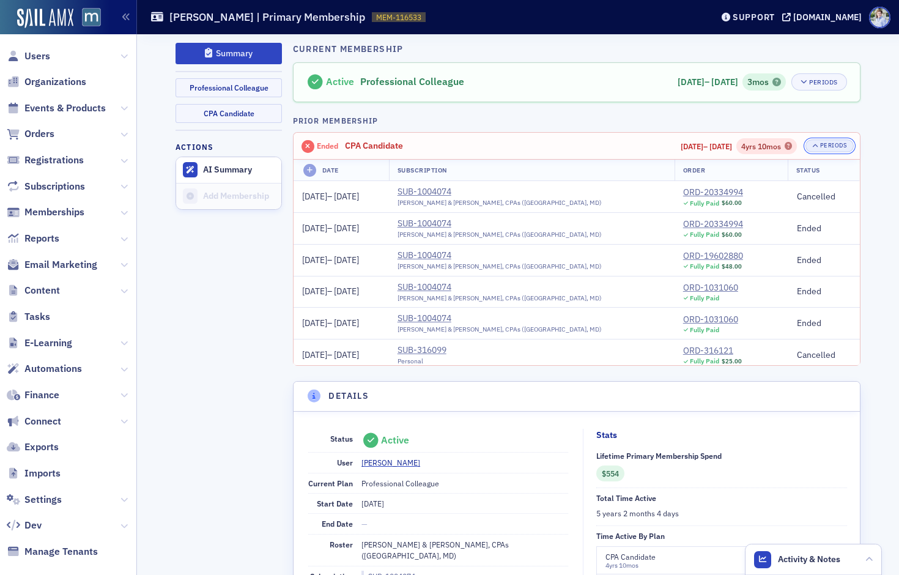
click at [839, 144] on div "Periods" at bounding box center [833, 145] width 26 height 7
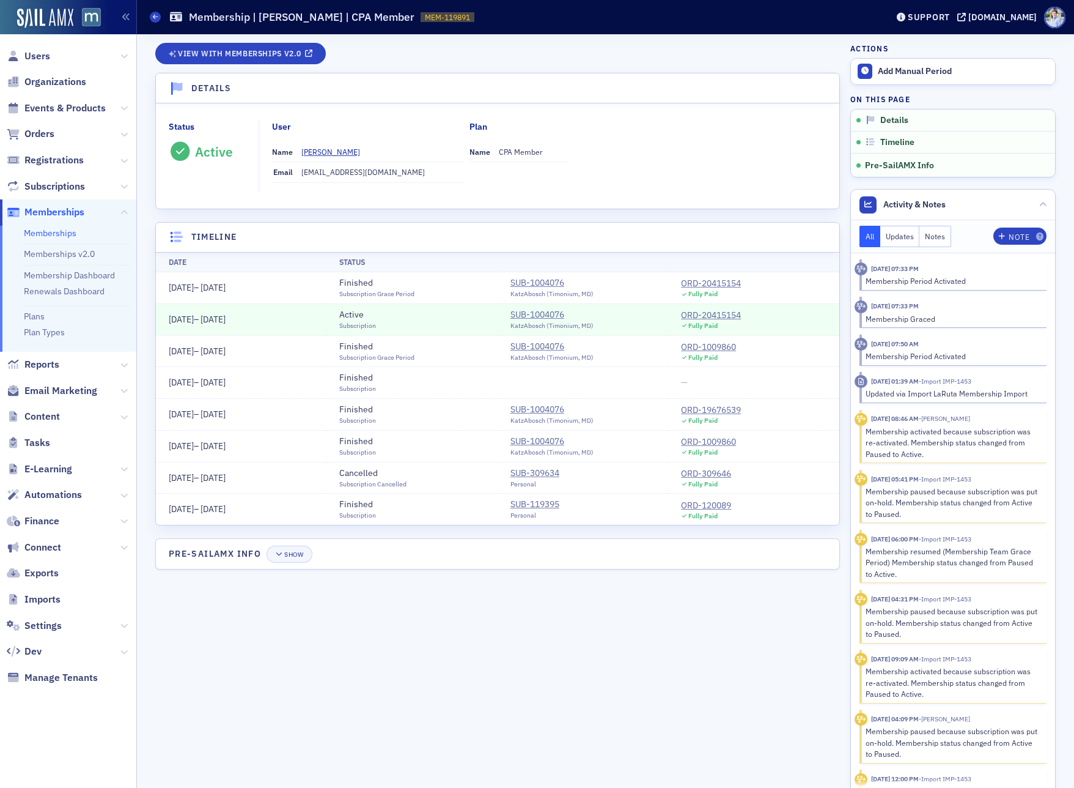
drag, startPoint x: 528, startPoint y: 312, endPoint x: 552, endPoint y: 299, distance: 27.1
click at [527, 312] on div "SUB-1004076" at bounding box center [552, 314] width 83 height 13
click at [728, 314] on div "ORD-20415154" at bounding box center [711, 315] width 60 height 13
click at [346, 173] on dd "[EMAIL_ADDRESS][DOMAIN_NAME]" at bounding box center [382, 172] width 162 height 20
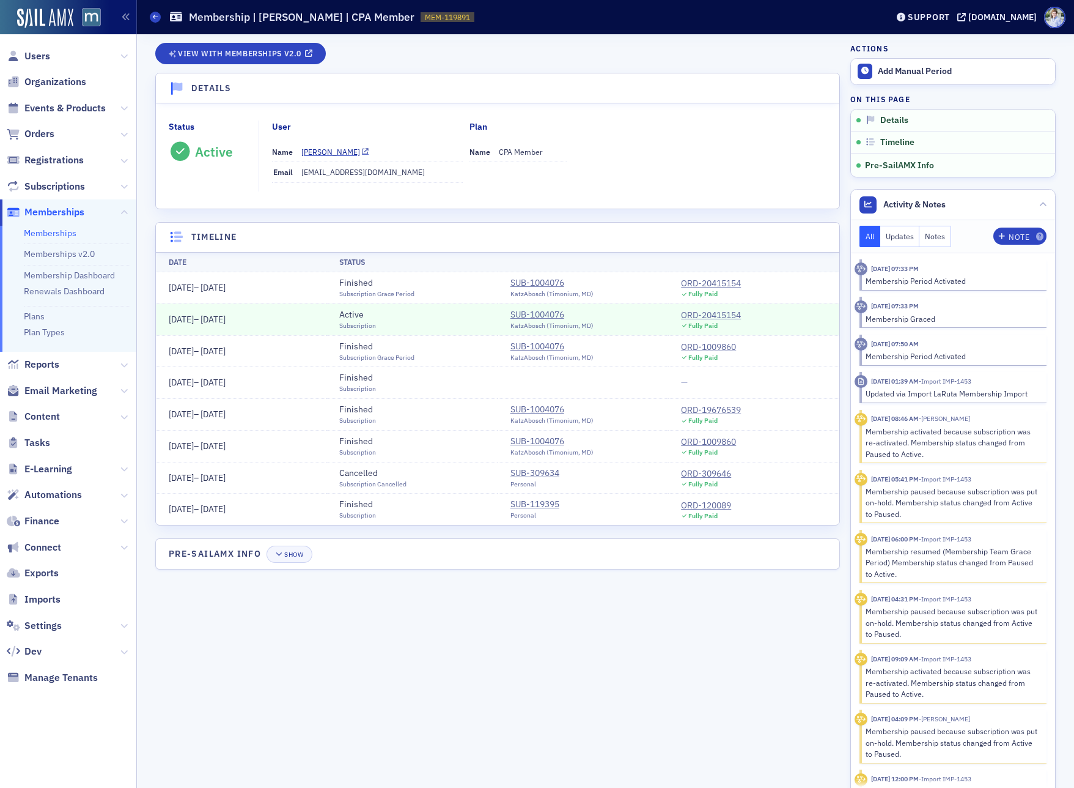
click at [331, 170] on dd "[EMAIL_ADDRESS][DOMAIN_NAME]" at bounding box center [382, 172] width 162 height 20
copy dd "mark_rapson"
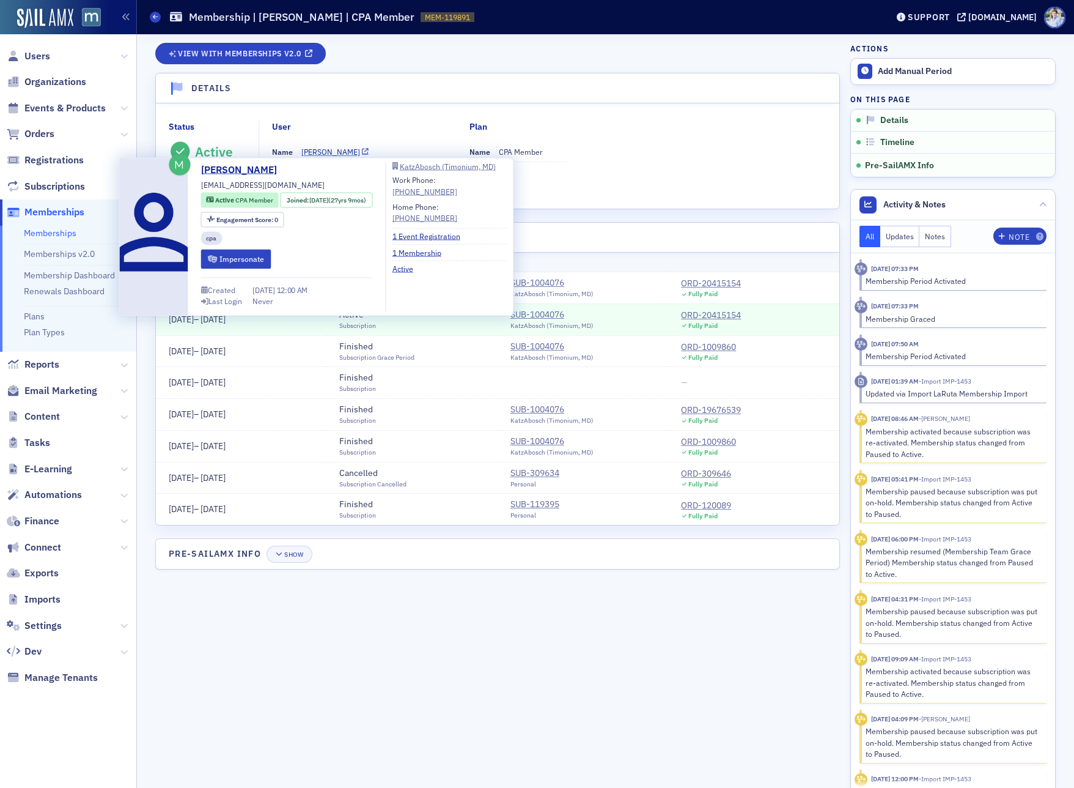
drag, startPoint x: 295, startPoint y: 152, endPoint x: 305, endPoint y: 155, distance: 10.4
click at [314, 155] on div "Name [PERSON_NAME]" at bounding box center [367, 152] width 191 height 20
drag, startPoint x: 297, startPoint y: 153, endPoint x: 316, endPoint y: 155, distance: 19.0
click at [316, 155] on div "Name [PERSON_NAME]" at bounding box center [367, 152] width 191 height 20
copy div "Mark"
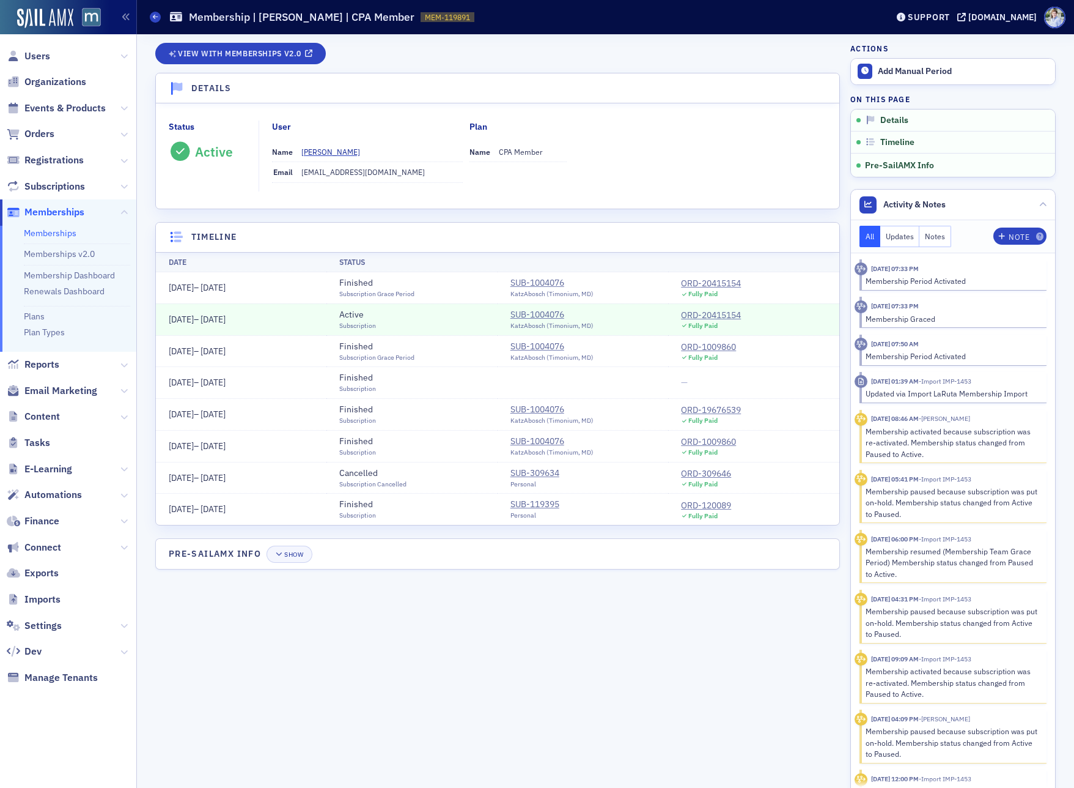
click at [366, 85] on header "Details" at bounding box center [498, 88] width 684 height 30
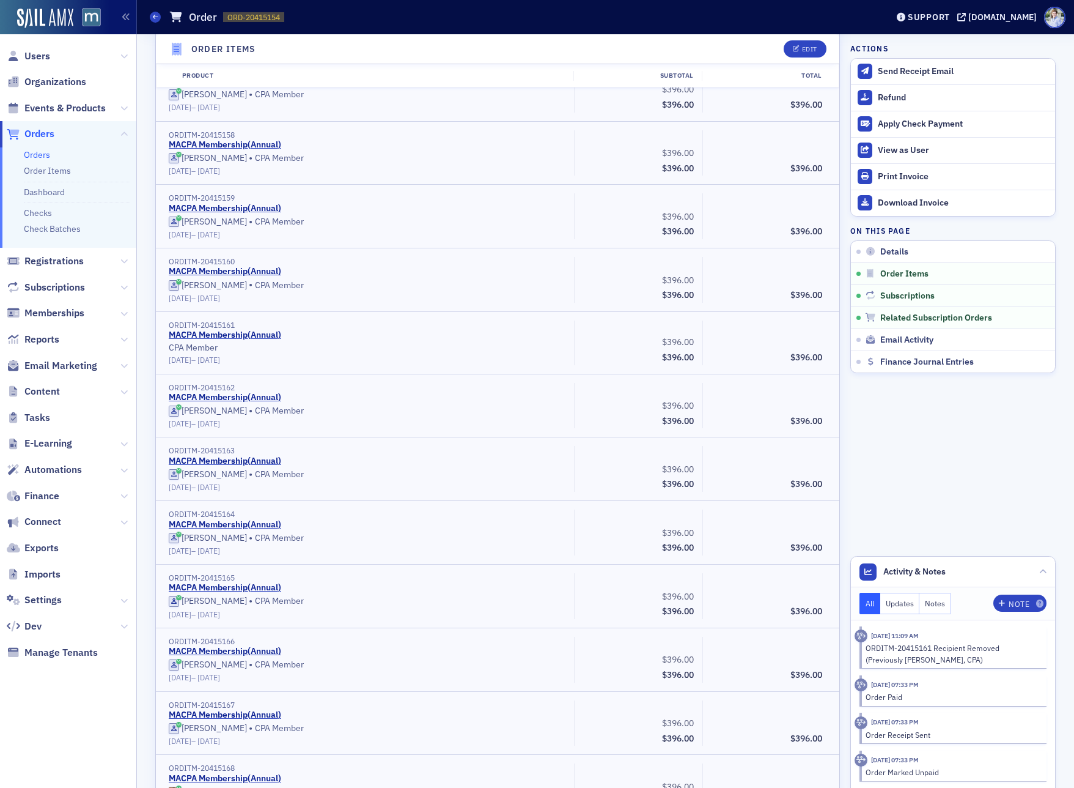
scroll to position [1567, 0]
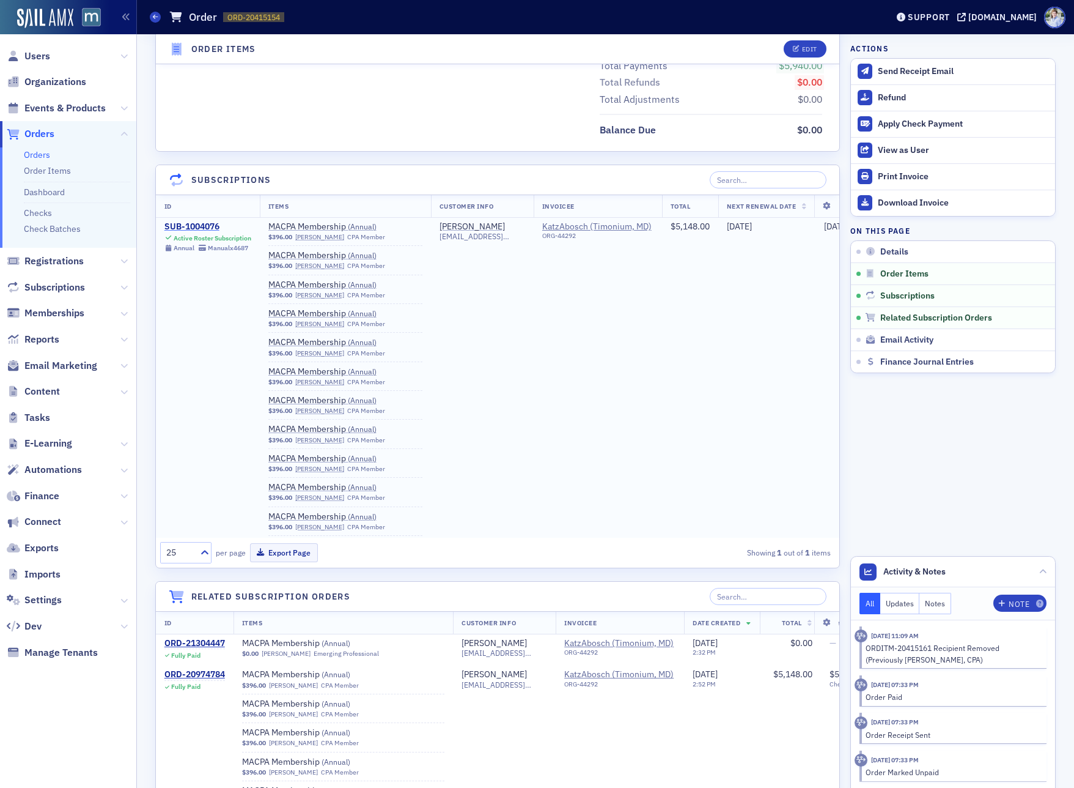
click at [204, 223] on div "SUB-1004076" at bounding box center [208, 226] width 87 height 11
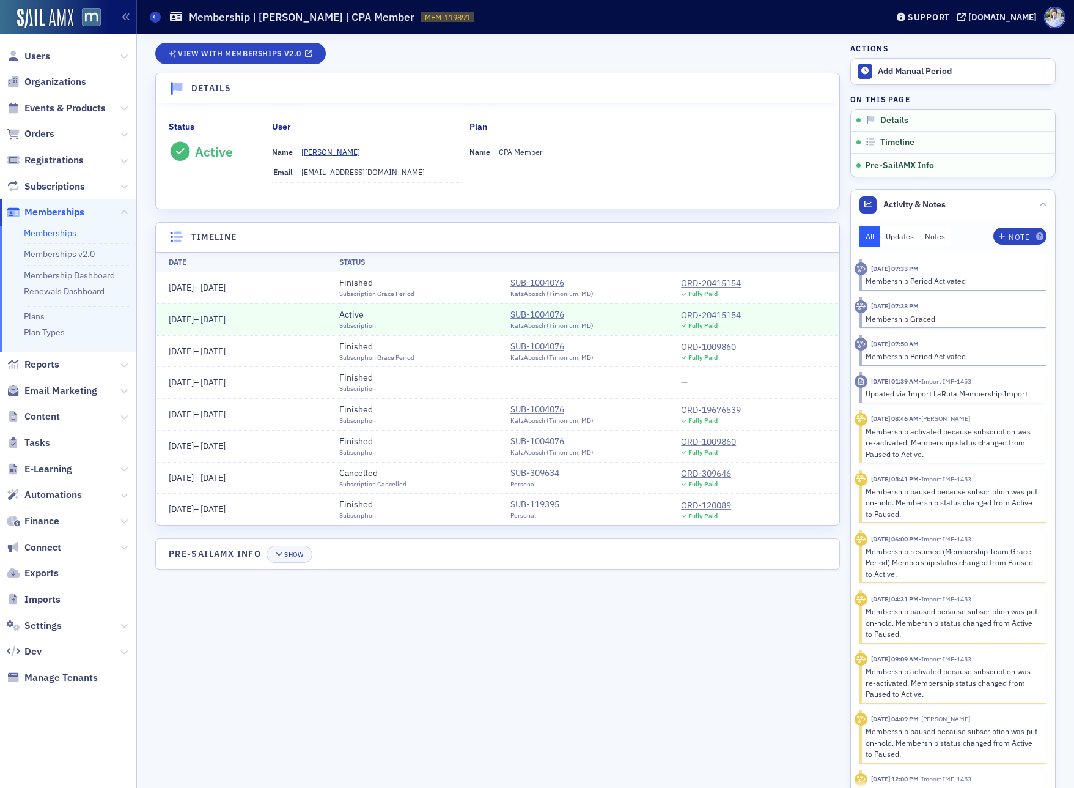
click at [626, 158] on div "Status Active User Name [PERSON_NAME] Email [PERSON_NAME][EMAIL_ADDRESS][DOMAIN…" at bounding box center [498, 155] width 658 height 71
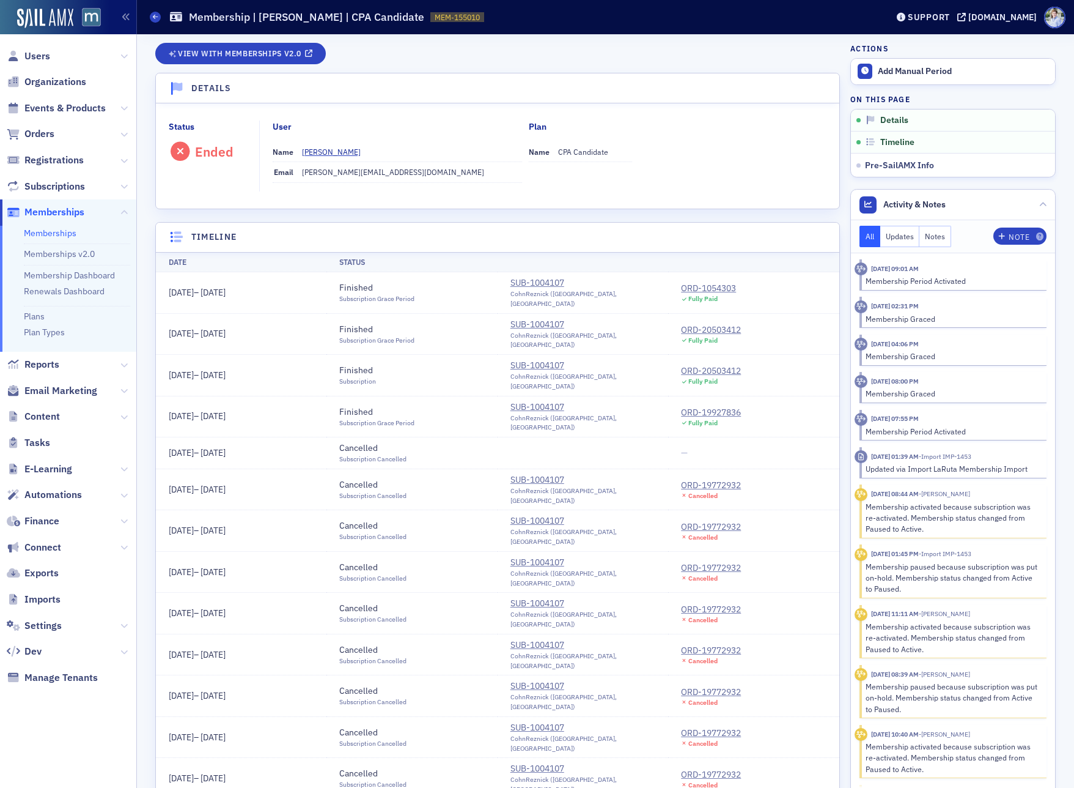
click at [281, 66] on div "View with Memberships v2.0" at bounding box center [497, 58] width 685 height 30
click at [284, 51] on span "View with Memberships v2.0" at bounding box center [240, 53] width 124 height 7
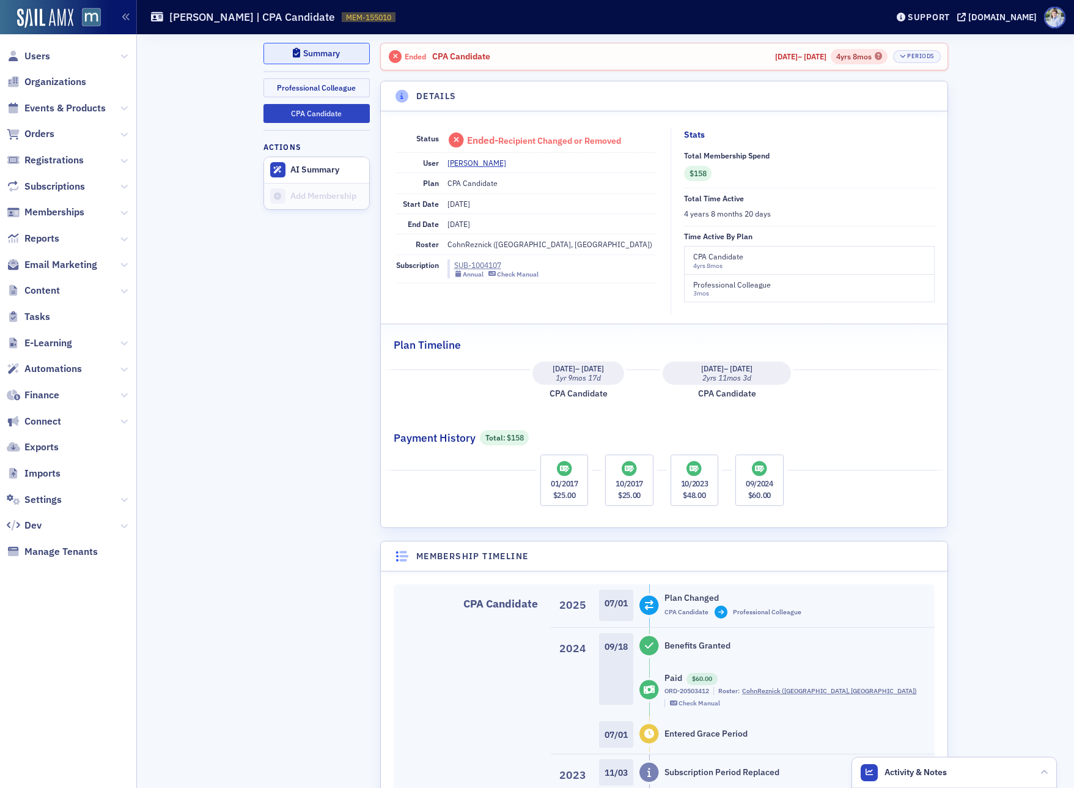
click at [314, 53] on div "Summary" at bounding box center [321, 53] width 37 height 7
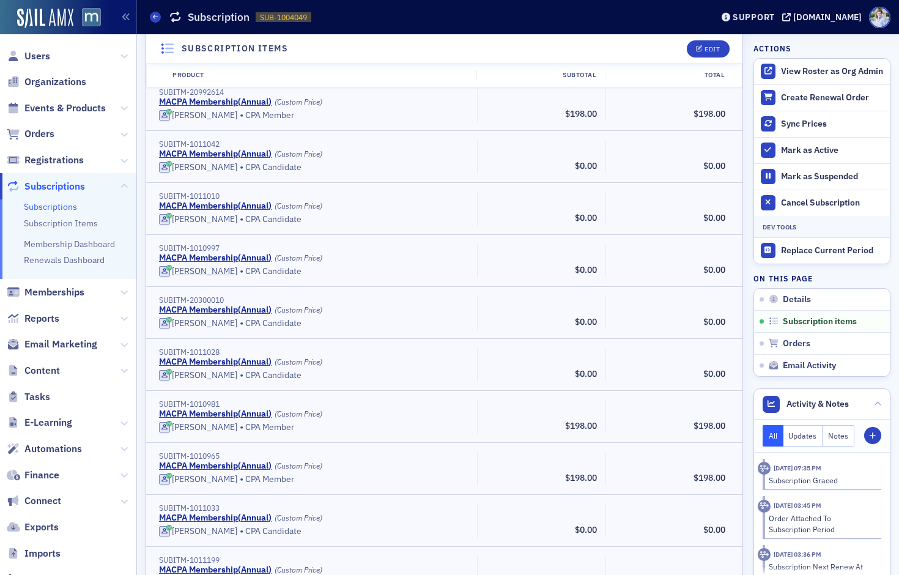
scroll to position [2781, 0]
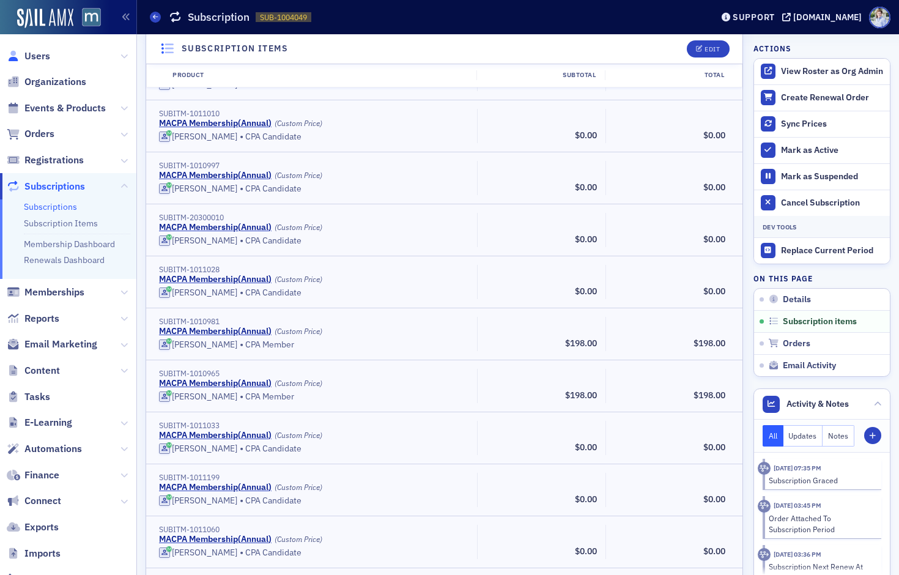
click at [22, 50] on link "Users" at bounding box center [28, 56] width 43 height 13
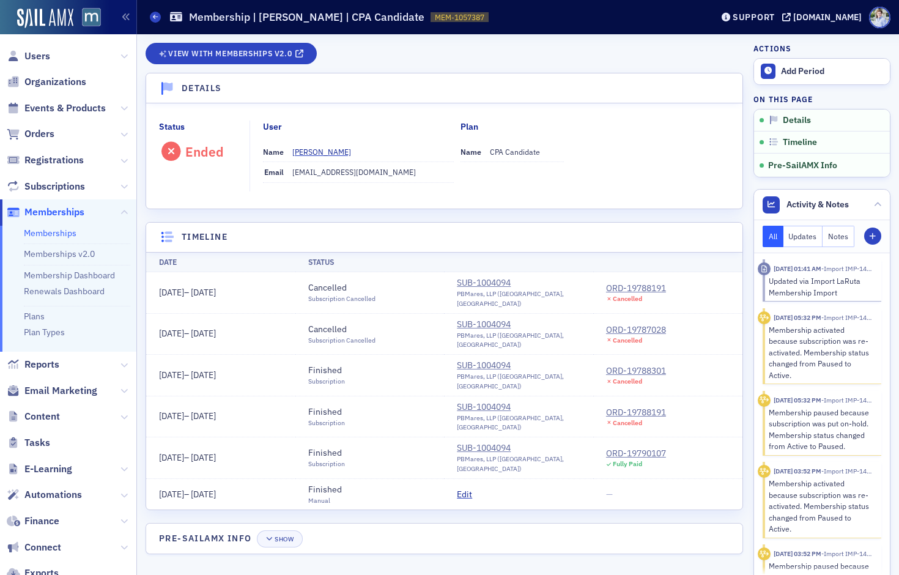
click at [550, 49] on div "View with Memberships v2.0" at bounding box center [444, 58] width 597 height 30
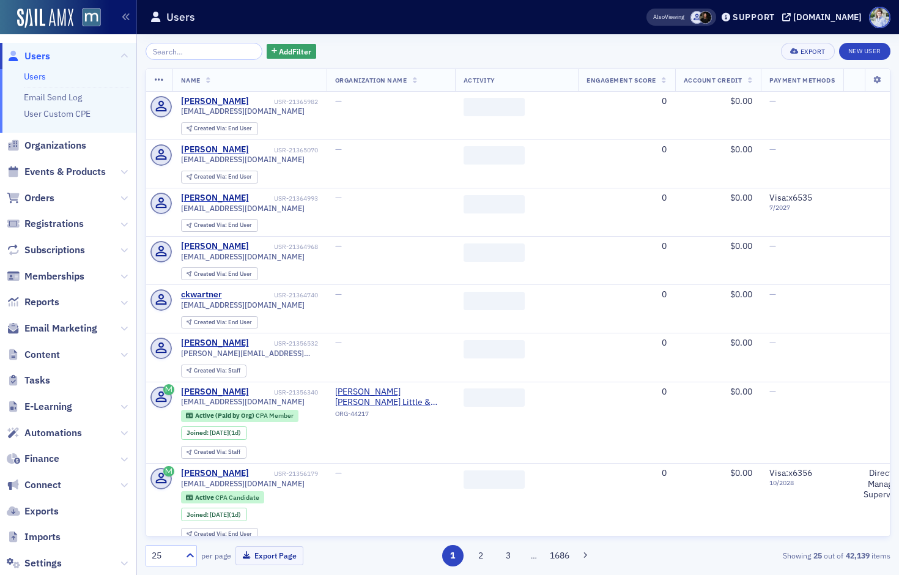
click at [207, 60] on div "Add Filter Export New User Name Organization Name Activity Engagement Score Acc…" at bounding box center [518, 304] width 745 height 523
click at [208, 58] on input "search" at bounding box center [204, 51] width 117 height 17
click at [209, 57] on input "search" at bounding box center [204, 51] width 117 height 17
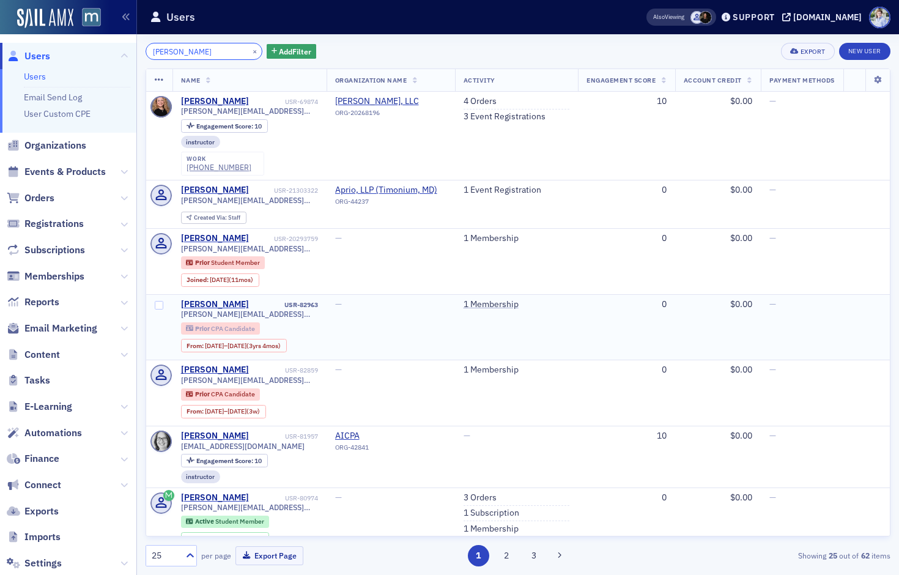
type input "[PERSON_NAME]"
click at [232, 327] on span "CPA Candidate" at bounding box center [233, 328] width 44 height 9
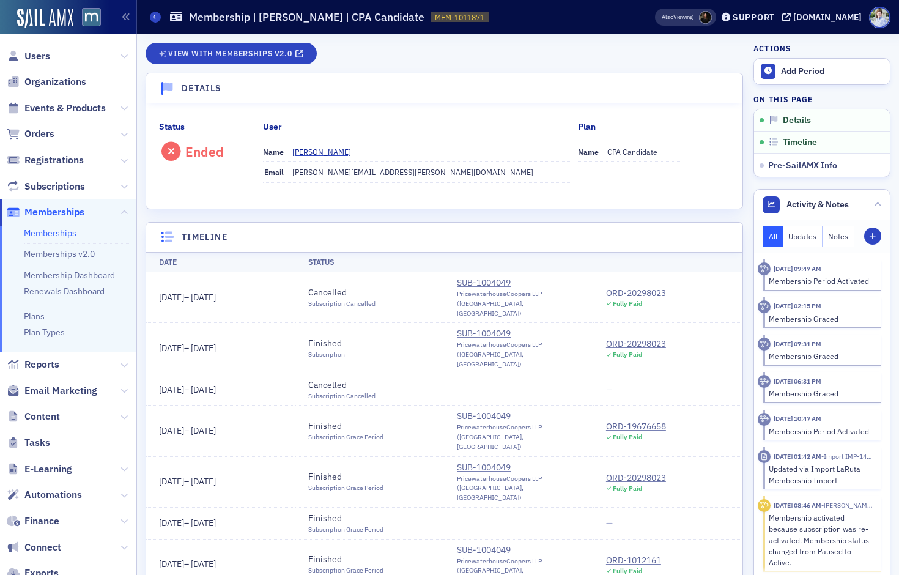
click at [331, 220] on div "View with Memberships v2.0 Details Status Ended User Name [PERSON_NAME] Email […" at bounding box center [444, 412] width 597 height 738
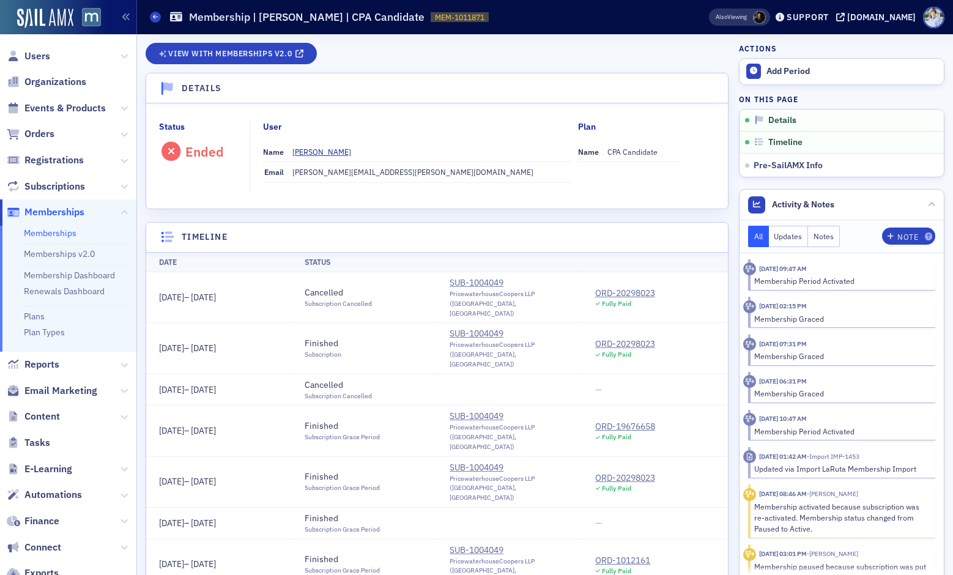
click at [227, 177] on fieldset "Status Ended" at bounding box center [204, 155] width 91 height 71
click at [255, 87] on header "Details" at bounding box center [437, 88] width 582 height 30
click at [40, 58] on span "Users" at bounding box center [37, 56] width 26 height 13
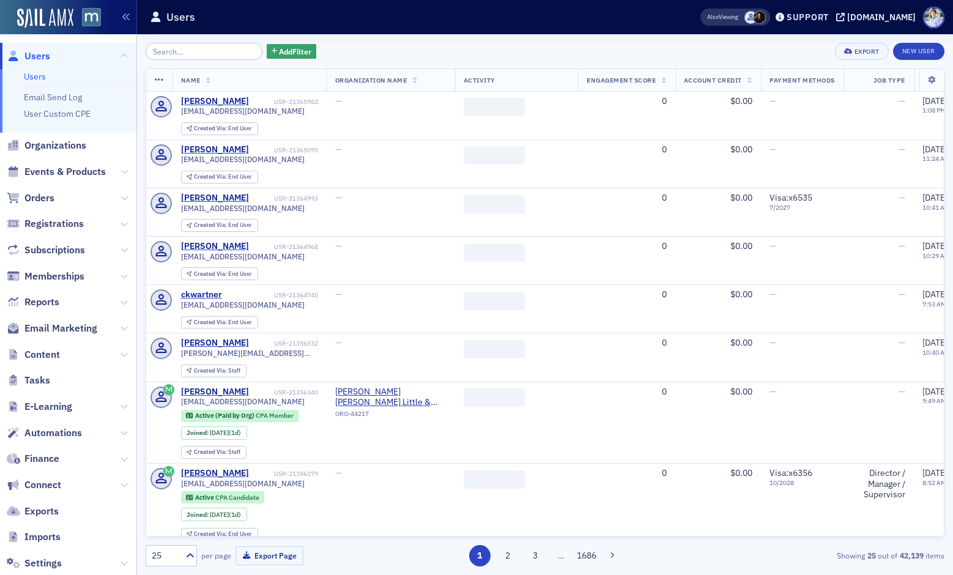
click at [92, 54] on span "Users" at bounding box center [68, 56] width 136 height 26
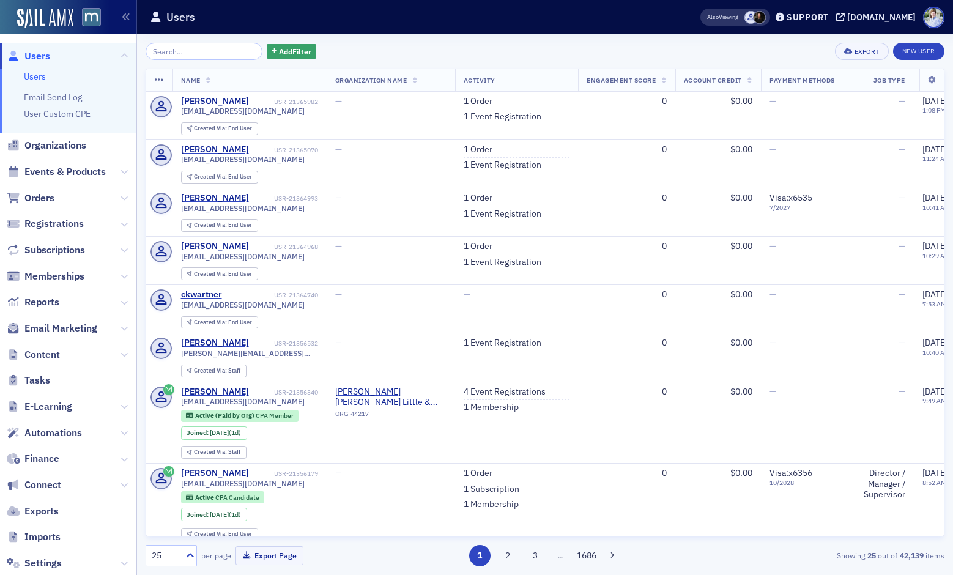
scroll to position [79, 0]
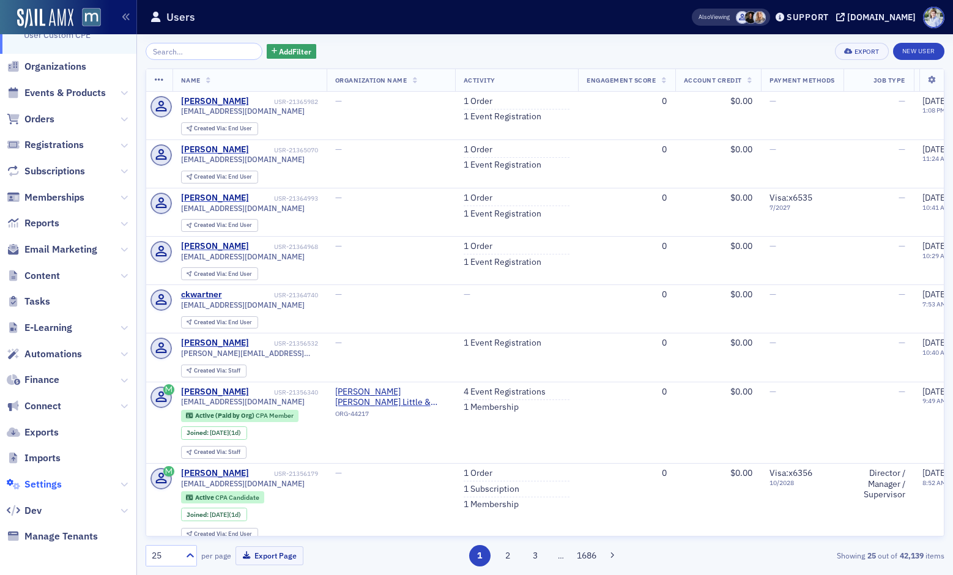
click at [45, 485] on span "Settings" at bounding box center [42, 484] width 37 height 13
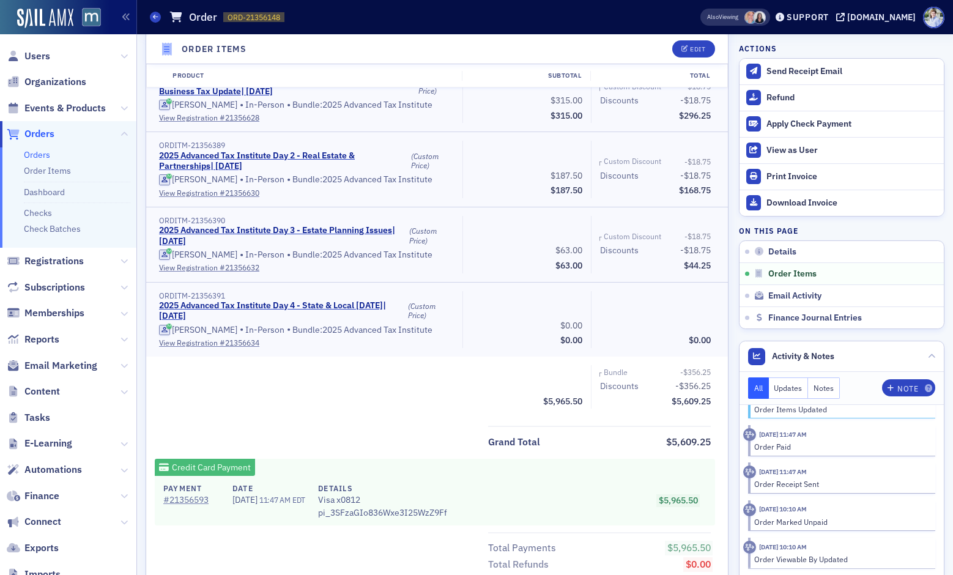
scroll to position [1712, 0]
click at [684, 497] on span "$5,965.50" at bounding box center [678, 500] width 39 height 11
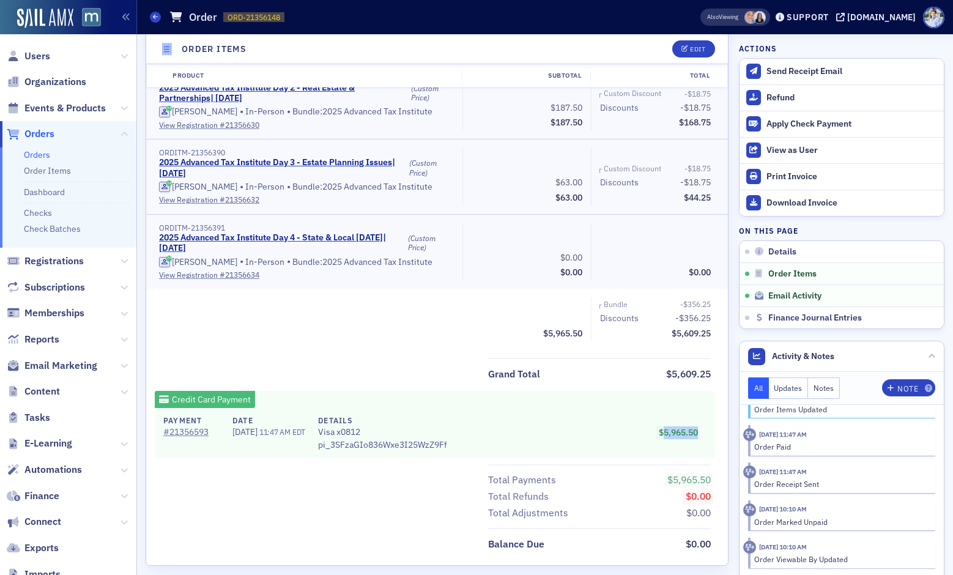
scroll to position [1789, 0]
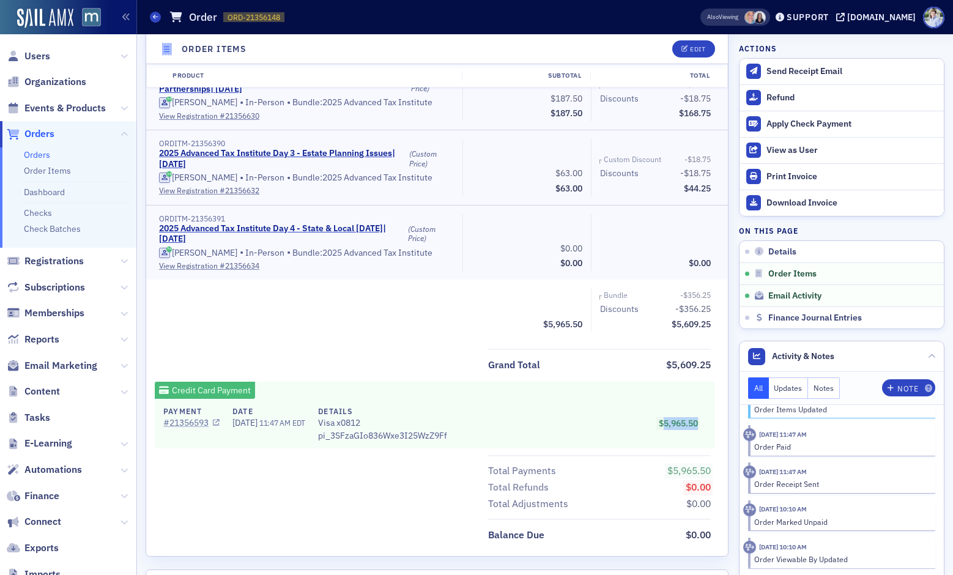
click at [190, 423] on link "# 21356593" at bounding box center [191, 422] width 56 height 13
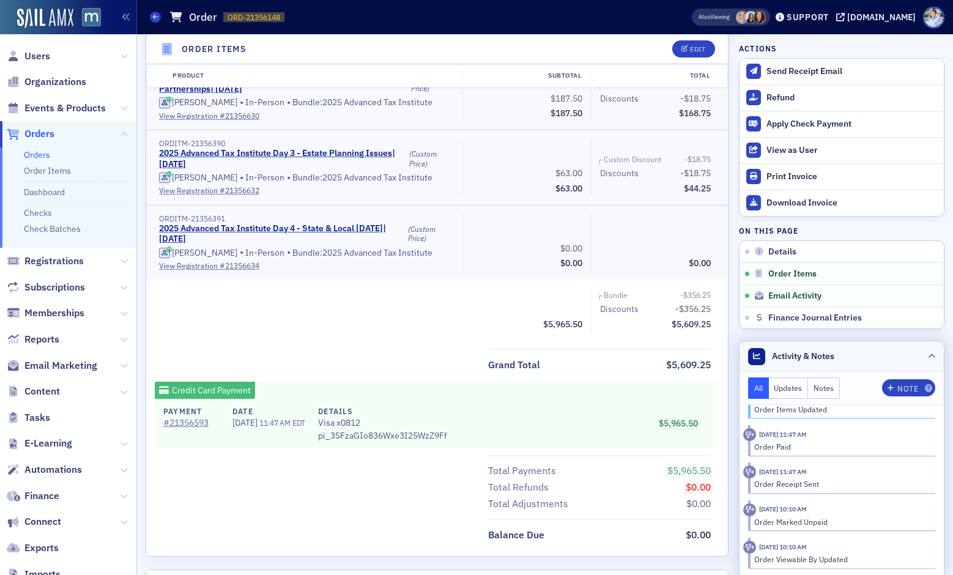
click at [837, 369] on header "Activity & Notes" at bounding box center [841, 356] width 204 height 31
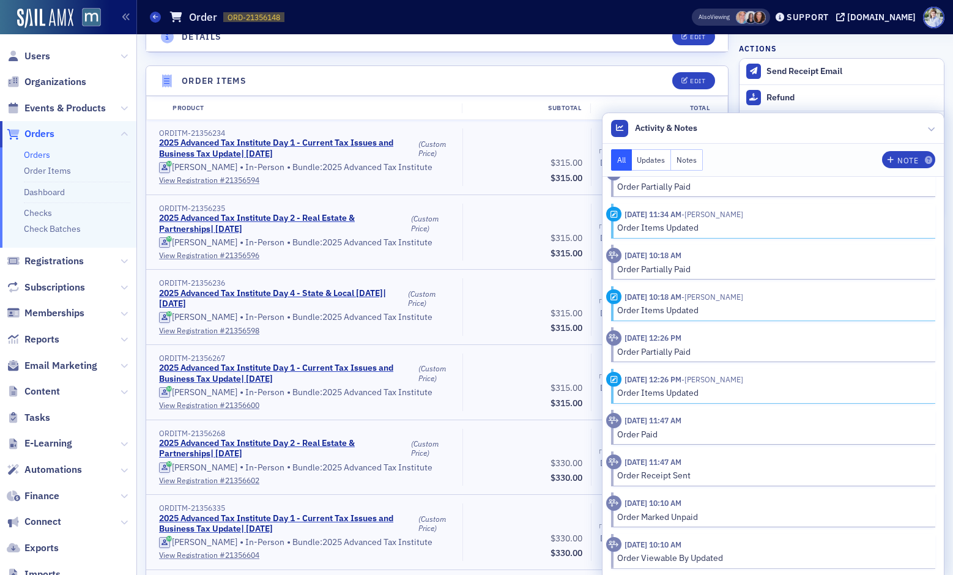
scroll to position [375, 0]
drag, startPoint x: 619, startPoint y: 379, endPoint x: 778, endPoint y: 379, distance: 159.0
click at [777, 379] on header "[DATE] 12:26 PM - [PERSON_NAME]" at bounding box center [766, 379] width 320 height 15
click at [778, 379] on header "[DATE] 12:26 PM - [PERSON_NAME]" at bounding box center [766, 379] width 320 height 15
click at [671, 382] on time "10/8/2025 12:26 PM" at bounding box center [652, 379] width 57 height 10
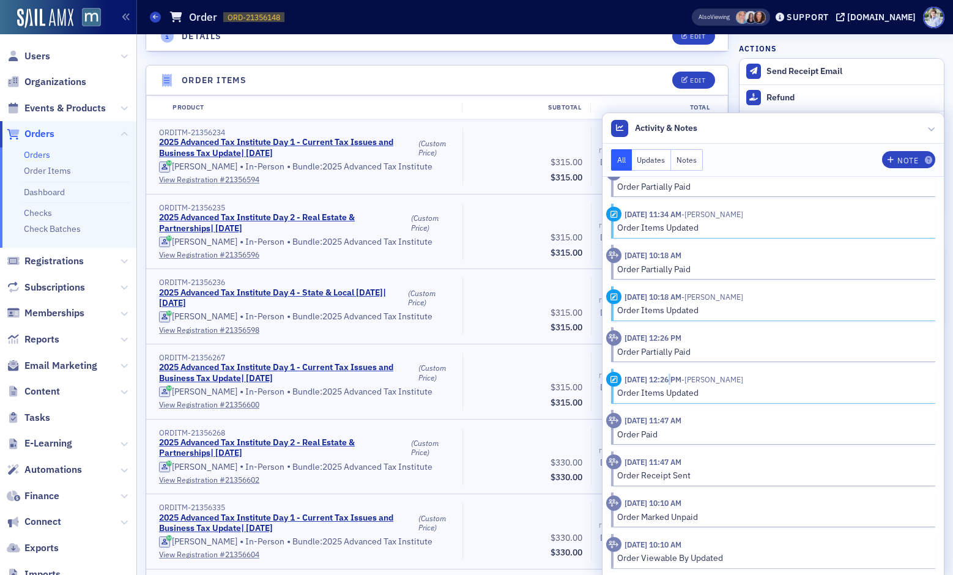
click at [671, 382] on time "10/8/2025 12:26 PM" at bounding box center [652, 379] width 57 height 10
drag, startPoint x: 623, startPoint y: 422, endPoint x: 753, endPoint y: 425, distance: 130.9
click at [753, 425] on header "10/8/2025 11:47 AM" at bounding box center [766, 420] width 320 height 15
click at [669, 391] on div "Order Items Updated" at bounding box center [772, 392] width 310 height 13
click at [679, 380] on time "10/8/2025 12:26 PM" at bounding box center [652, 379] width 57 height 10
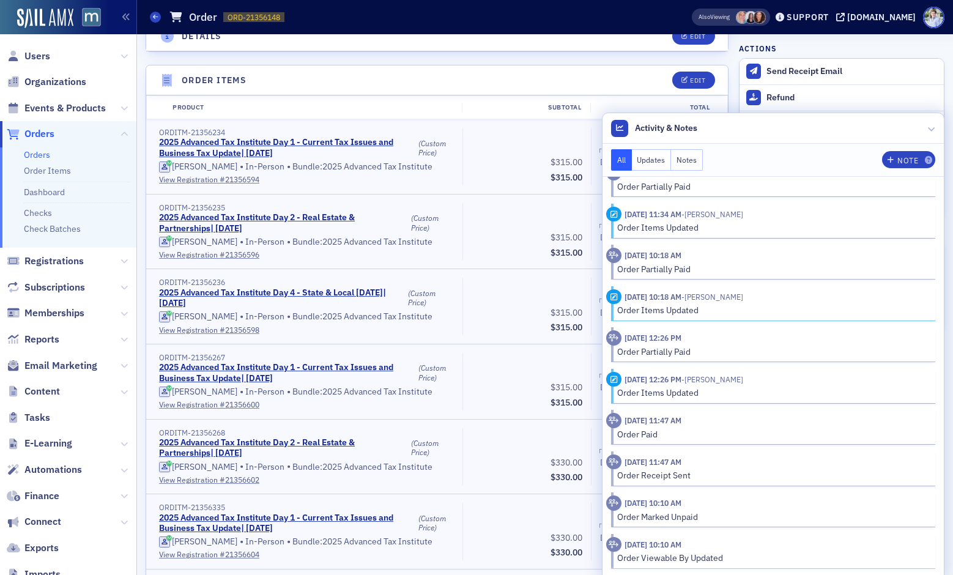
click at [667, 379] on time "10/8/2025 12:26 PM" at bounding box center [652, 379] width 57 height 10
drag, startPoint x: 730, startPoint y: 386, endPoint x: 730, endPoint y: 397, distance: 11.0
click at [730, 397] on div "10/8/2025 12:26 PM - Kelly Brown Order Items Updated" at bounding box center [770, 386] width 329 height 28
click at [730, 397] on div "Order Items Updated" at bounding box center [772, 392] width 310 height 13
drag, startPoint x: 723, startPoint y: 392, endPoint x: 623, endPoint y: 394, distance: 100.3
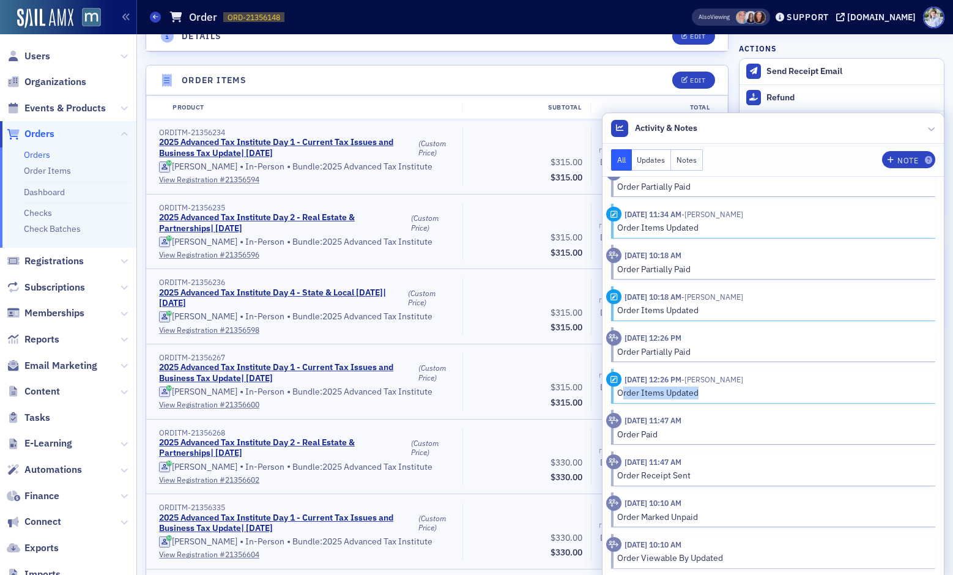
click at [623, 394] on div "Order Items Updated" at bounding box center [772, 392] width 310 height 13
drag, startPoint x: 623, startPoint y: 394, endPoint x: 615, endPoint y: 395, distance: 7.4
click at [619, 394] on div "Order Items Updated" at bounding box center [772, 392] width 310 height 13
drag, startPoint x: 611, startPoint y: 395, endPoint x: 705, endPoint y: 394, distance: 94.2
click at [705, 394] on div "Order Items Updated" at bounding box center [766, 392] width 320 height 13
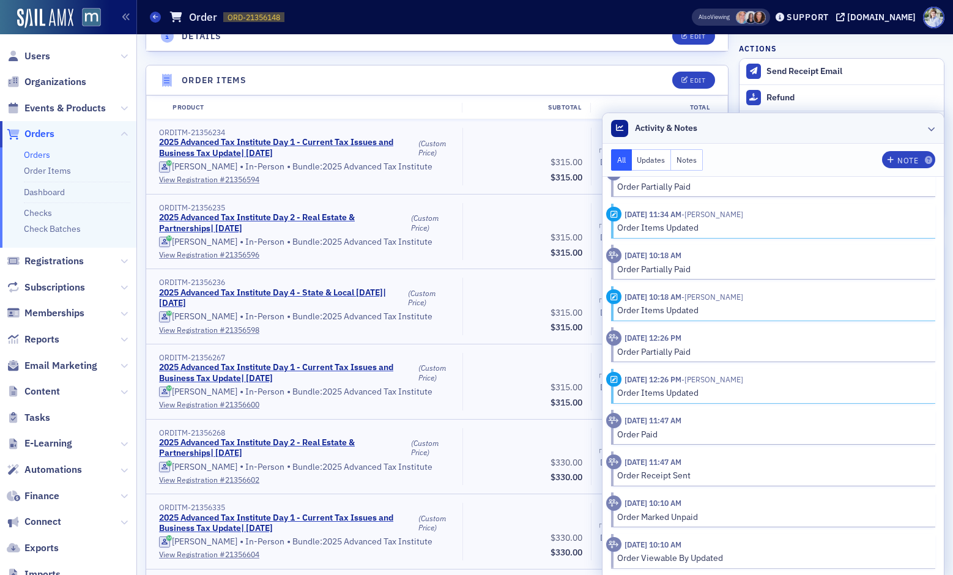
click at [697, 122] on span "Activity & Notes" at bounding box center [666, 128] width 62 height 13
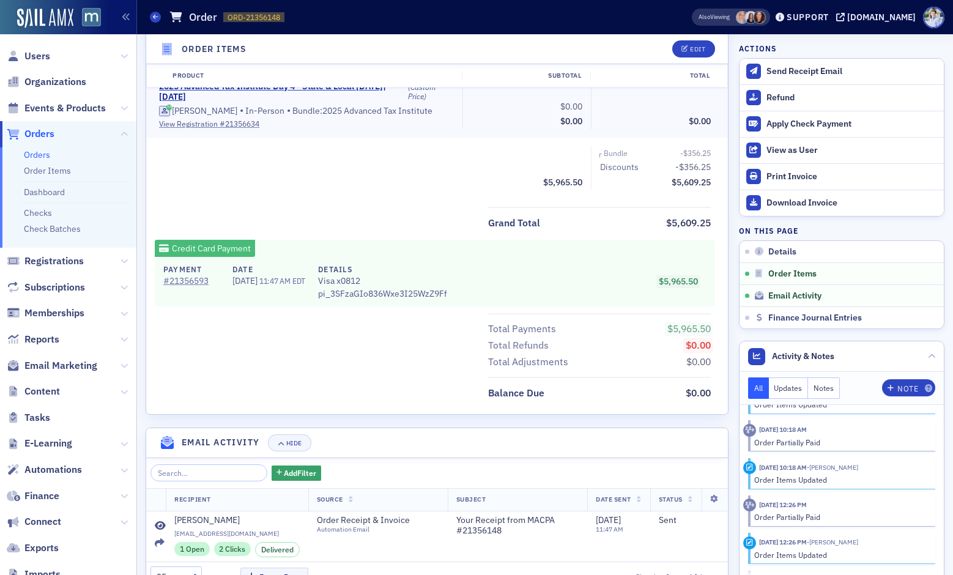
scroll to position [2014, 0]
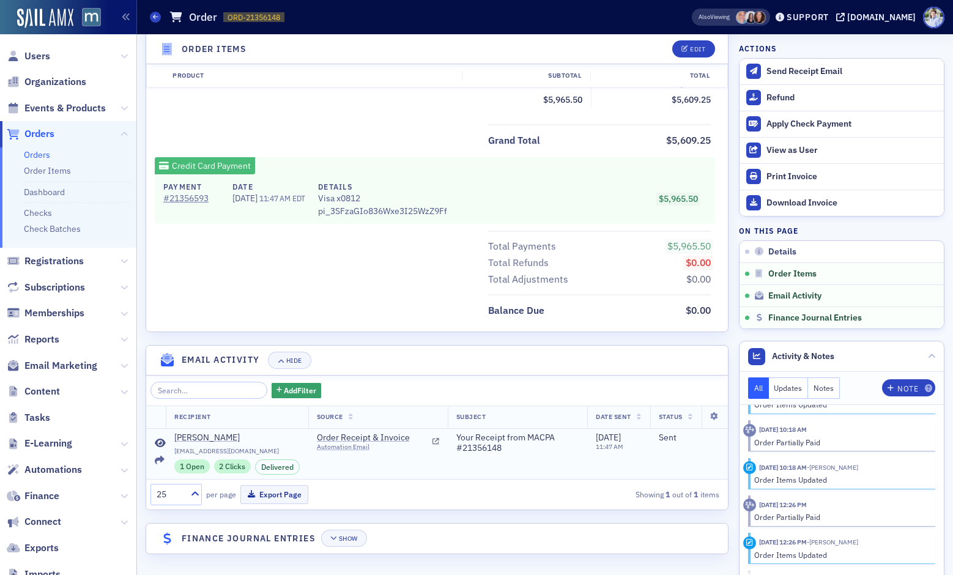
click at [164, 439] on icon at bounding box center [160, 443] width 11 height 10
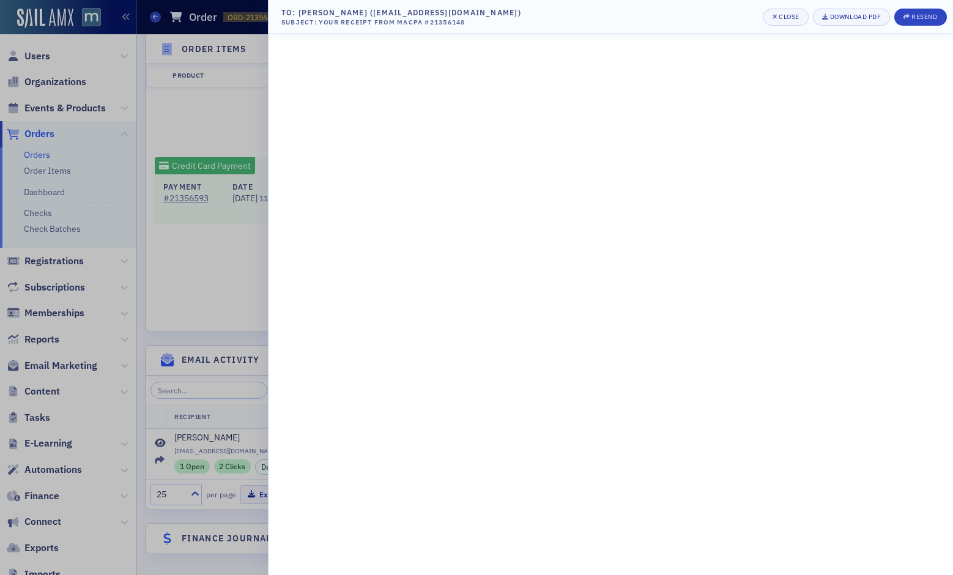
click at [224, 253] on div at bounding box center [476, 287] width 953 height 575
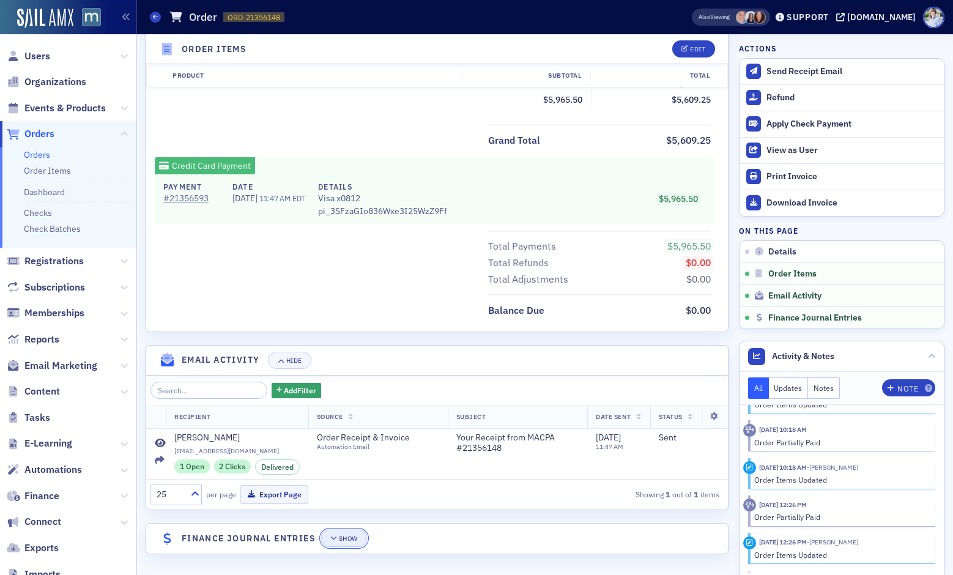
click at [347, 541] on div "Show" at bounding box center [348, 538] width 19 height 7
drag, startPoint x: 428, startPoint y: 541, endPoint x: 158, endPoint y: 447, distance: 285.5
click at [259, 527] on header "Finance Journal Entries Hide Toggle Full Screen" at bounding box center [437, 538] width 582 height 30
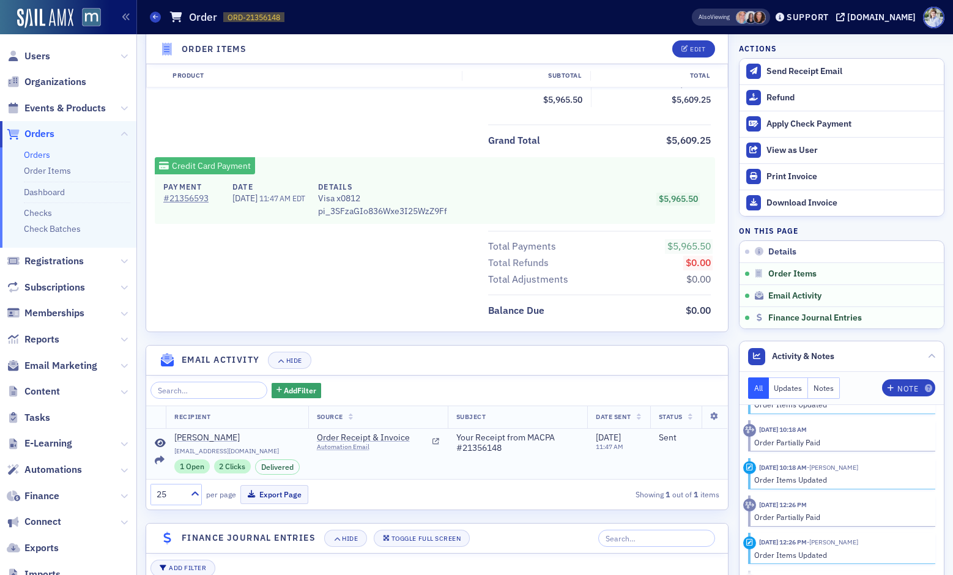
click at [159, 441] on icon at bounding box center [160, 443] width 11 height 10
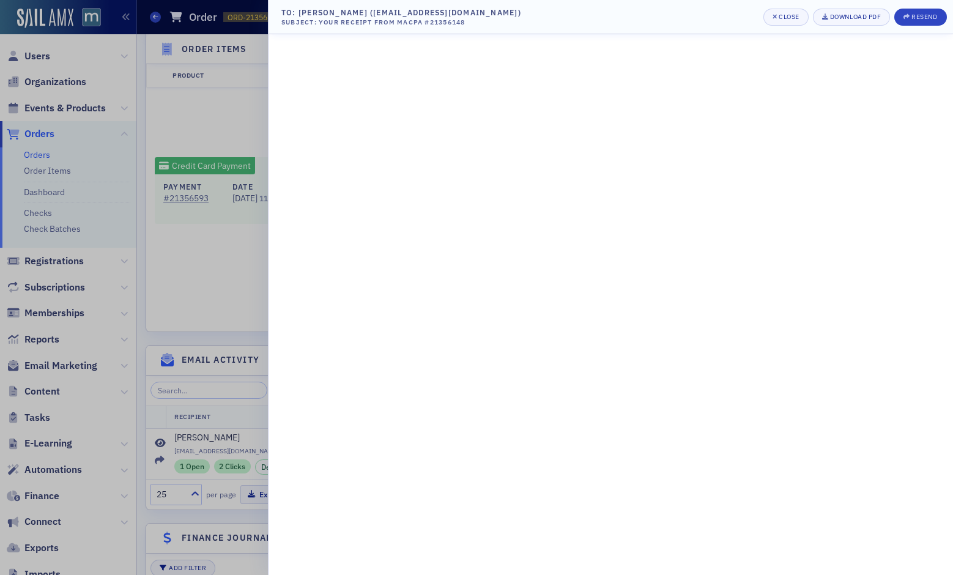
click at [148, 278] on div at bounding box center [476, 287] width 953 height 575
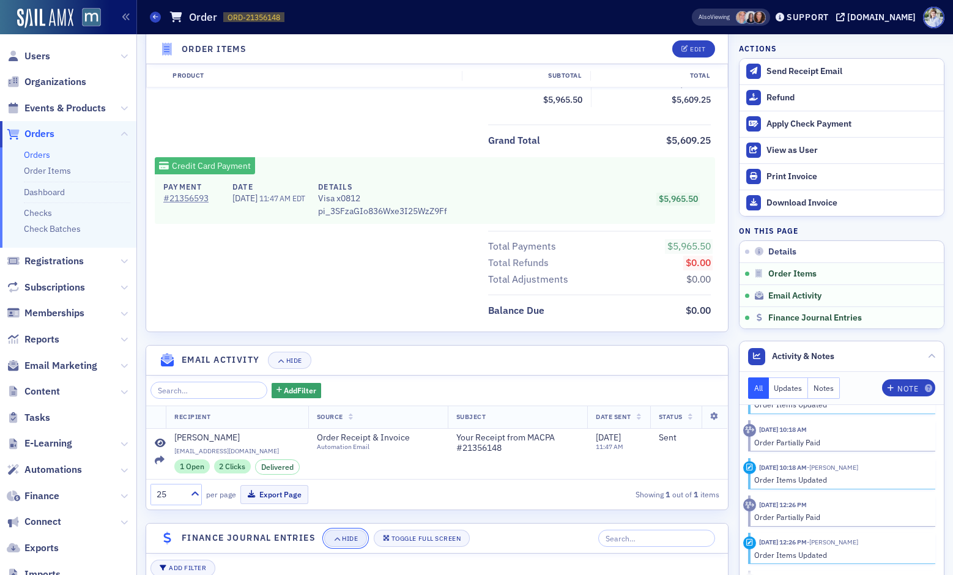
click at [366, 536] on button "Hide" at bounding box center [345, 538] width 43 height 17
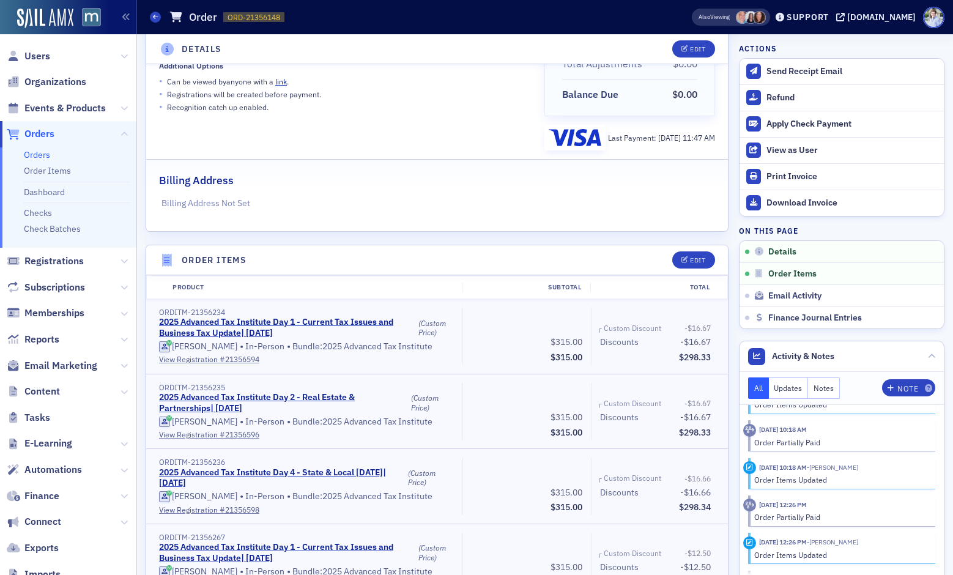
scroll to position [0, 0]
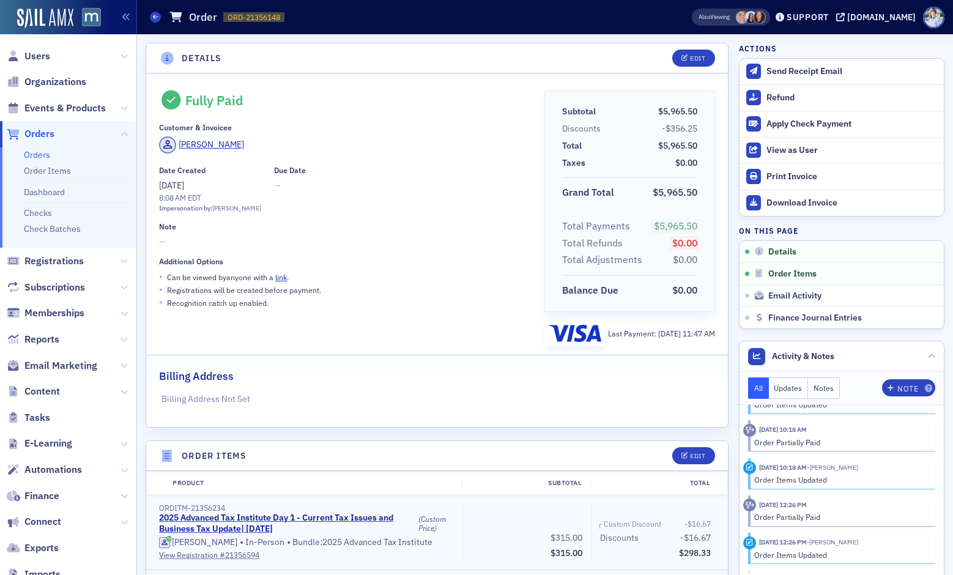
click at [385, 300] on div "• Recognition catch up enabled." at bounding box center [343, 302] width 368 height 13
click at [416, 312] on div "Fully Paid Customer & Invoicee Brandi Selby Date Created 10/8/2025 8:08 AM EDT …" at bounding box center [343, 219] width 368 height 256
drag, startPoint x: 253, startPoint y: 294, endPoint x: 246, endPoint y: 290, distance: 7.4
click at [253, 294] on p "Registrations will be created before payment." at bounding box center [244, 289] width 154 height 11
click at [245, 289] on p "Registrations will be created before payment." at bounding box center [244, 289] width 154 height 11
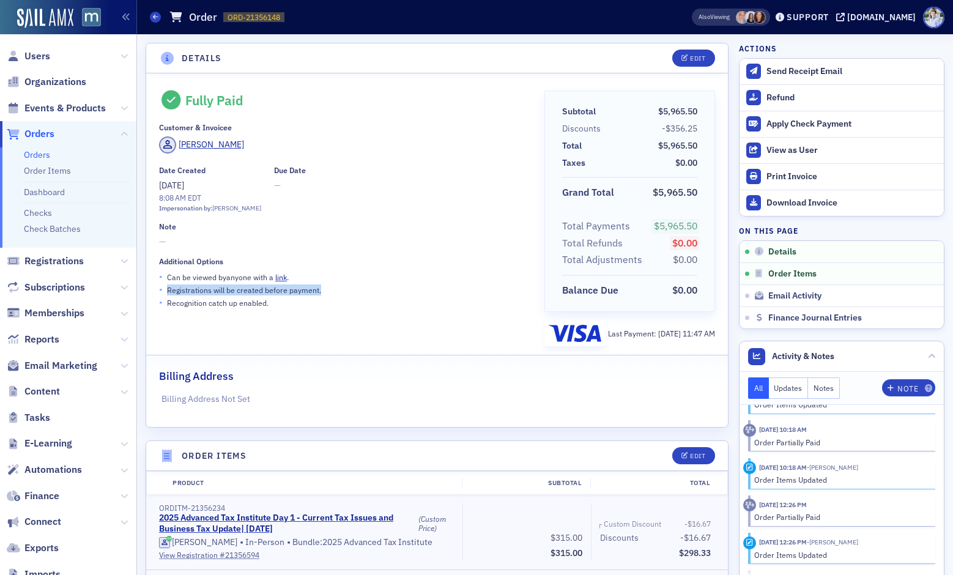
drag, startPoint x: 167, startPoint y: 289, endPoint x: 375, endPoint y: 293, distance: 208.6
click at [375, 293] on div "• Registrations will be created before payment." at bounding box center [343, 289] width 368 height 13
click at [375, 292] on div "• Registrations will be created before payment." at bounding box center [343, 289] width 368 height 13
drag, startPoint x: 366, startPoint y: 293, endPoint x: 159, endPoint y: 295, distance: 207.3
click at [159, 295] on span "• Can be viewed by anyone with a link . • Registrations will be created before …" at bounding box center [343, 289] width 368 height 39
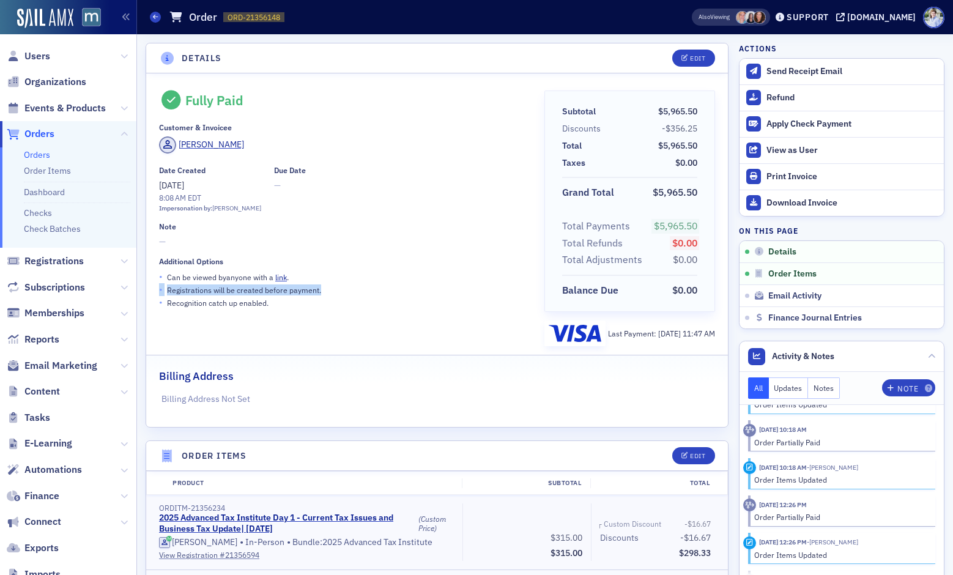
click at [165, 292] on div "• Registrations will be created before payment." at bounding box center [343, 289] width 368 height 13
drag, startPoint x: 166, startPoint y: 292, endPoint x: 362, endPoint y: 292, distance: 195.7
click at [362, 292] on div "• Registrations will be created before payment." at bounding box center [343, 289] width 368 height 13
click at [678, 57] on button "Edit" at bounding box center [693, 58] width 42 height 17
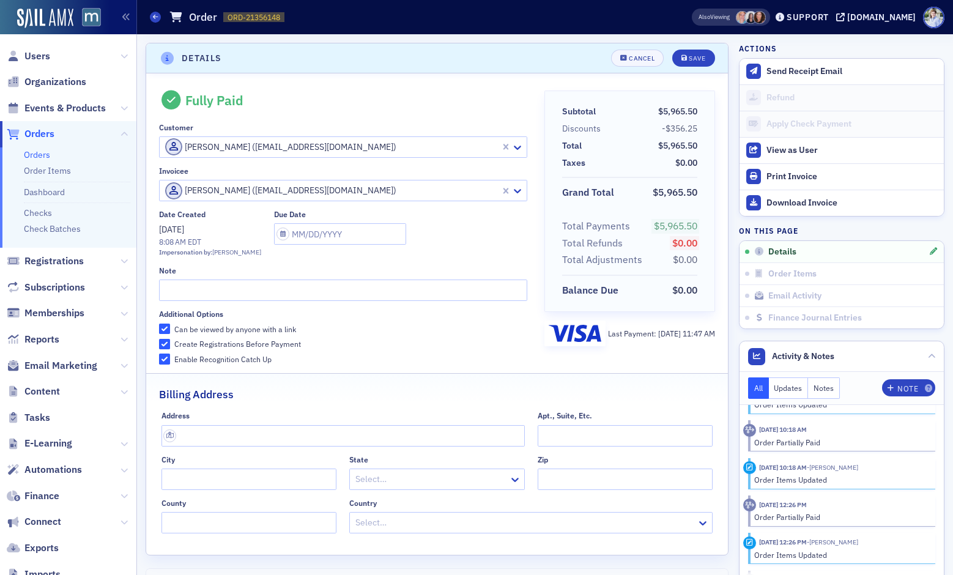
scroll to position [2, 0]
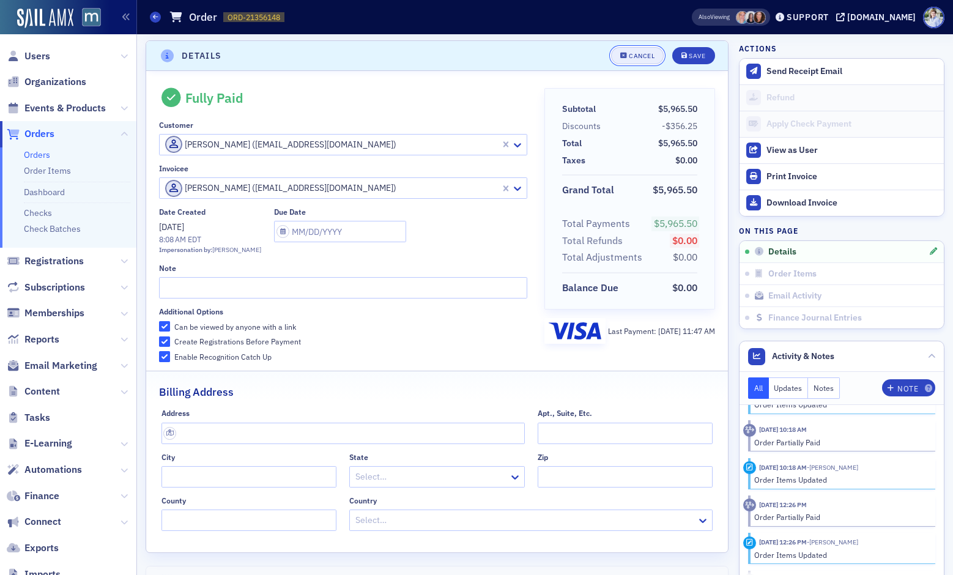
click at [645, 57] on div "Cancel" at bounding box center [642, 56] width 26 height 7
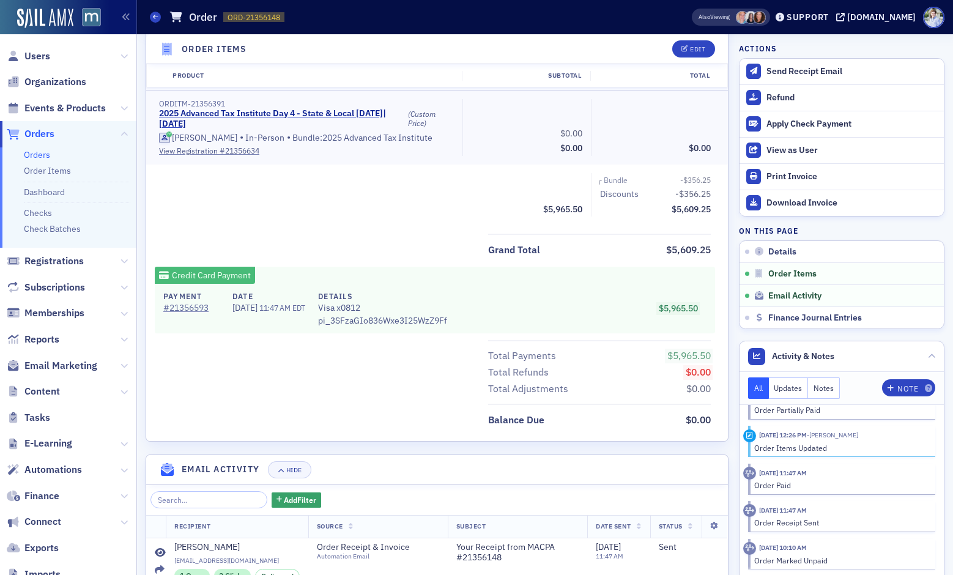
scroll to position [2014, 0]
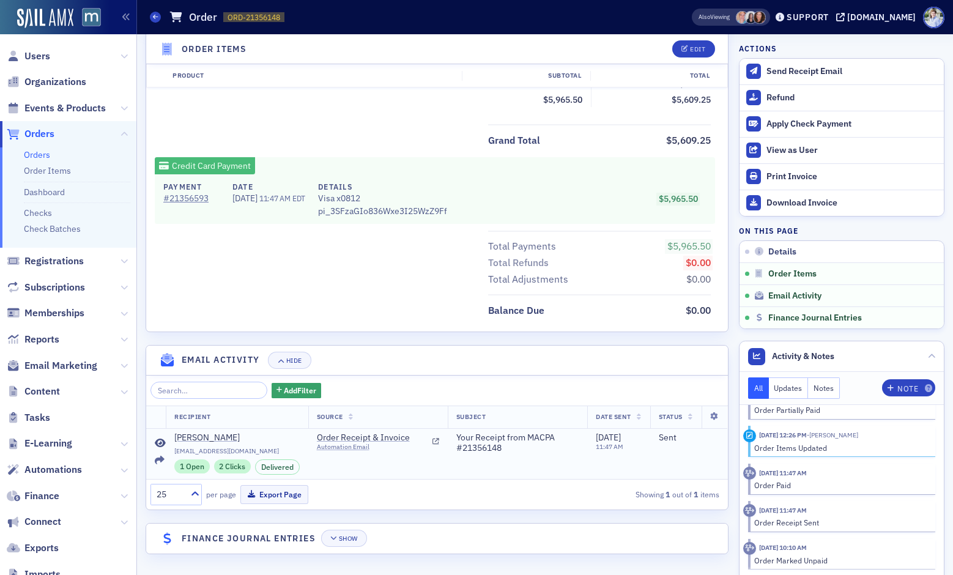
click at [168, 436] on td "Brandi Selby bselby@gwlmcpa.com 1 Open 2 Clicks Delivered" at bounding box center [237, 453] width 142 height 51
click at [160, 443] on icon at bounding box center [160, 443] width 11 height 10
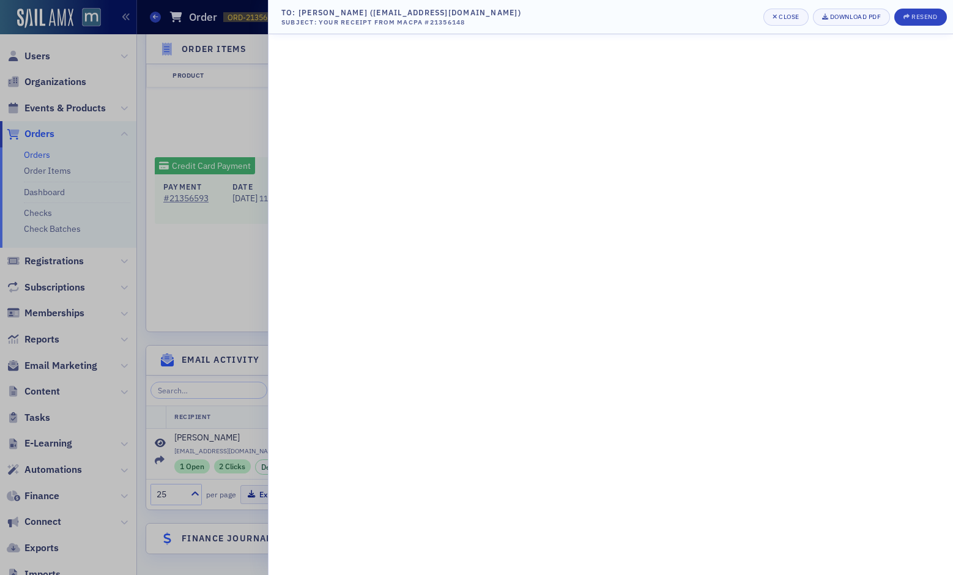
click at [185, 280] on div at bounding box center [476, 287] width 953 height 575
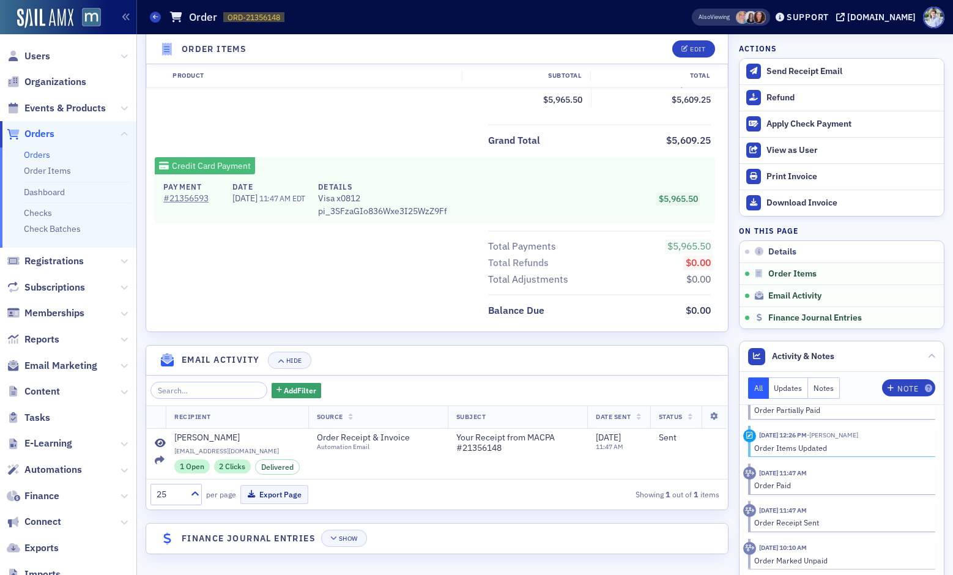
click at [380, 303] on div "Balance Due $0.00" at bounding box center [437, 306] width 582 height 24
click at [339, 539] on span "Show" at bounding box center [344, 538] width 28 height 7
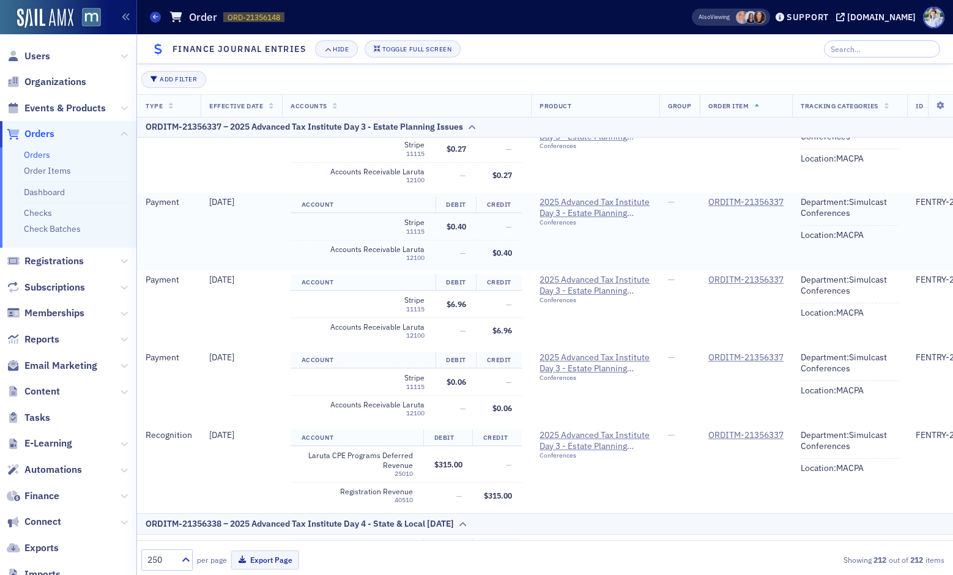
scroll to position [6692, 0]
drag, startPoint x: 229, startPoint y: 19, endPoint x: 312, endPoint y: 18, distance: 83.2
click at [308, 17] on div "Orders Order ORD-21356148 21356148" at bounding box center [401, 17] width 503 height 23
copy span "ORD-21356148"
click at [387, 41] on button "Toggle Full Screen" at bounding box center [412, 48] width 97 height 17
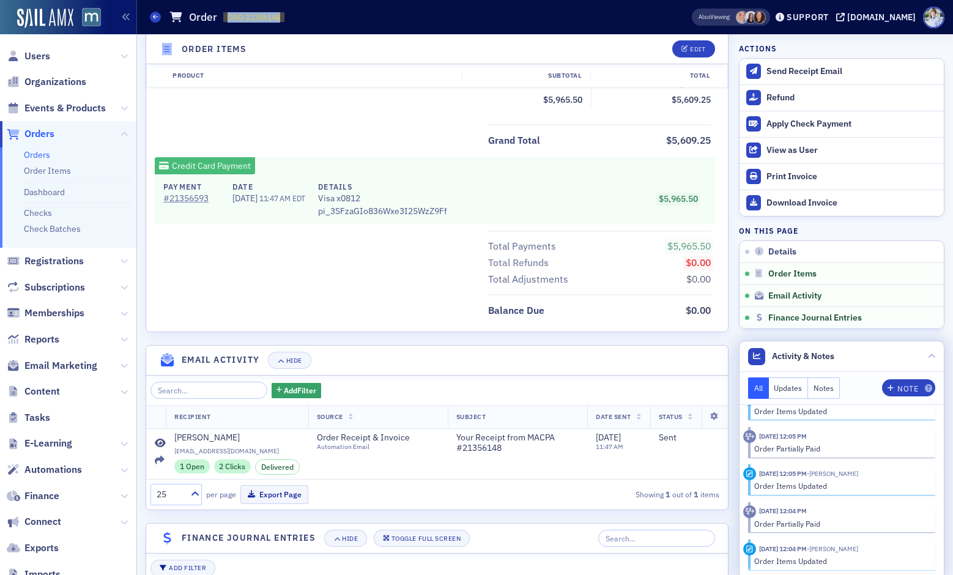
scroll to position [0, 0]
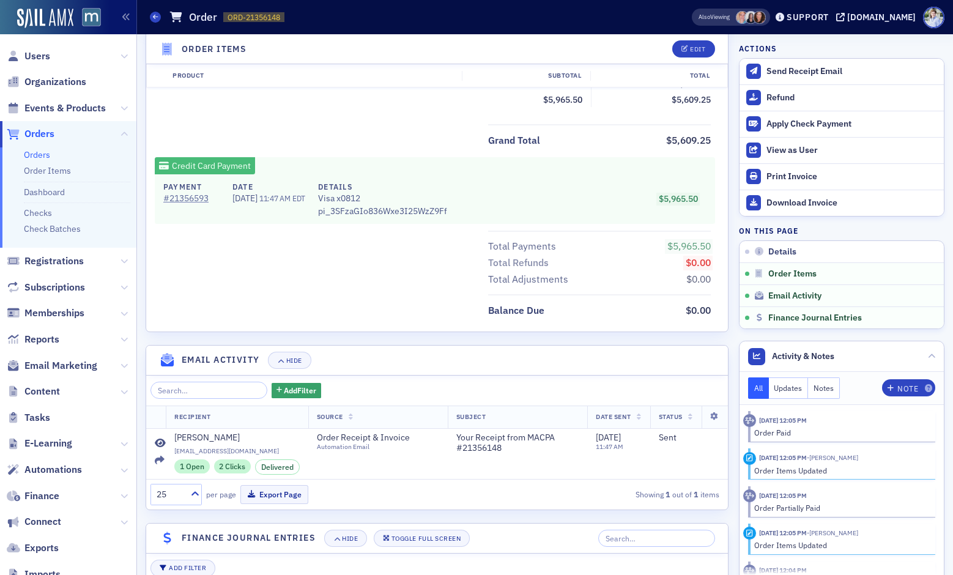
click at [116, 330] on span "Reports" at bounding box center [68, 339] width 136 height 26
click at [45, 335] on span "Reports" at bounding box center [41, 339] width 35 height 13
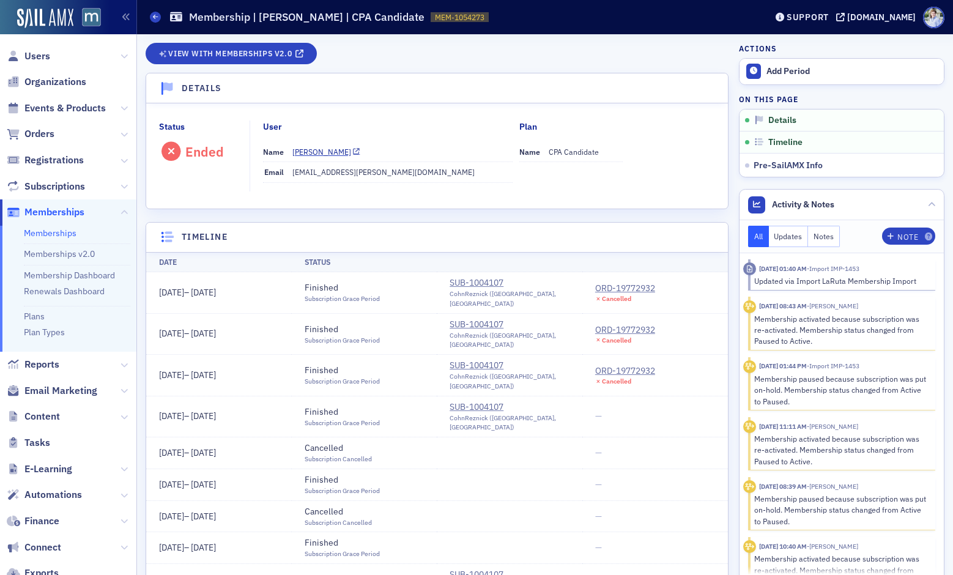
drag, startPoint x: 395, startPoint y: 187, endPoint x: 375, endPoint y: 180, distance: 21.3
click at [394, 187] on fieldset "User Name [PERSON_NAME] Email [EMAIL_ADDRESS][PERSON_NAME][DOMAIN_NAME]" at bounding box center [385, 155] width 270 height 71
click at [549, 144] on dd "CPA Candidate" at bounding box center [586, 152] width 75 height 20
